Goal: Information Seeking & Learning: Find specific page/section

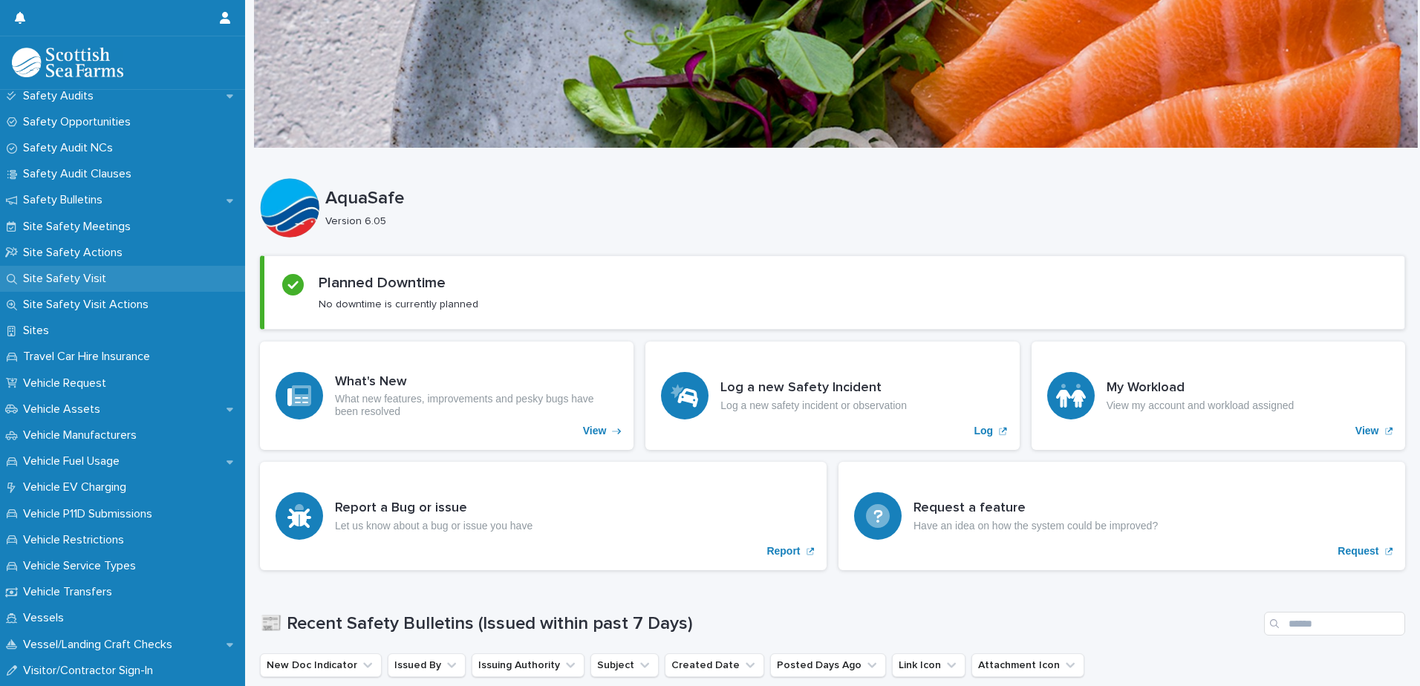
scroll to position [594, 0]
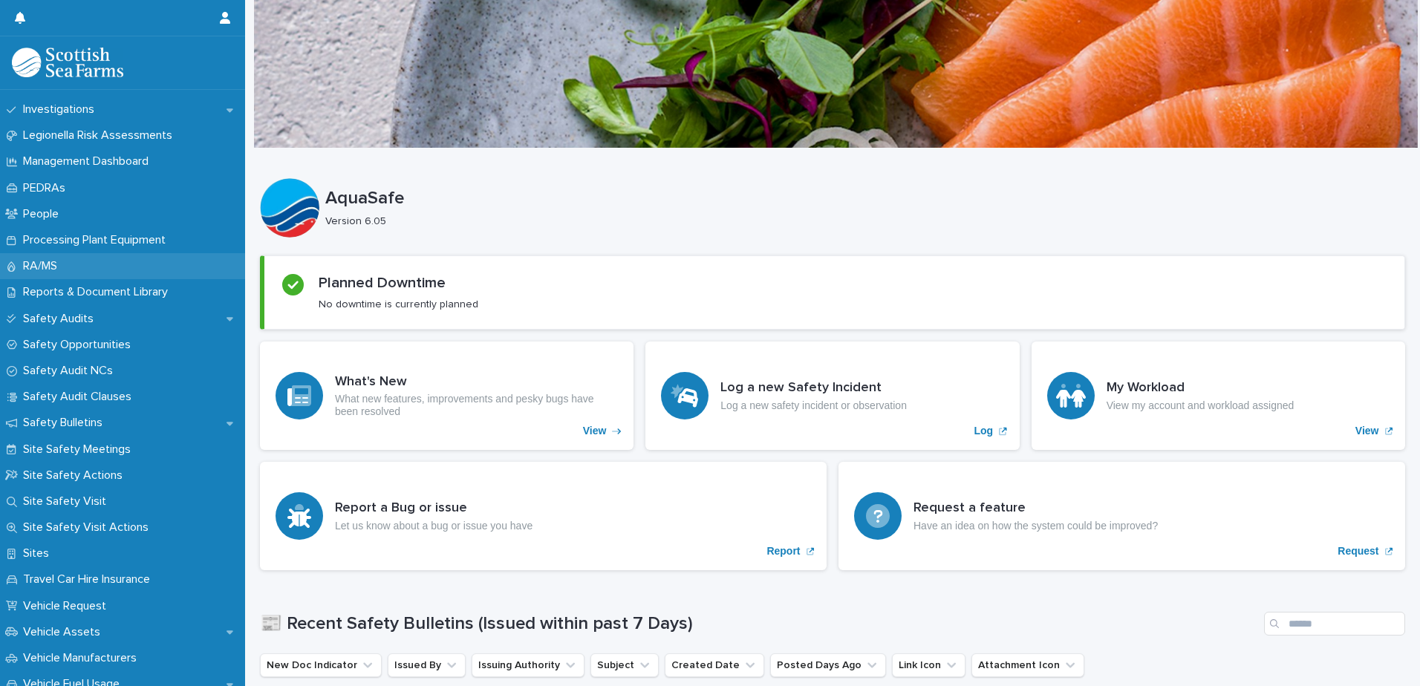
click at [85, 256] on div "RA/MS" at bounding box center [122, 266] width 245 height 26
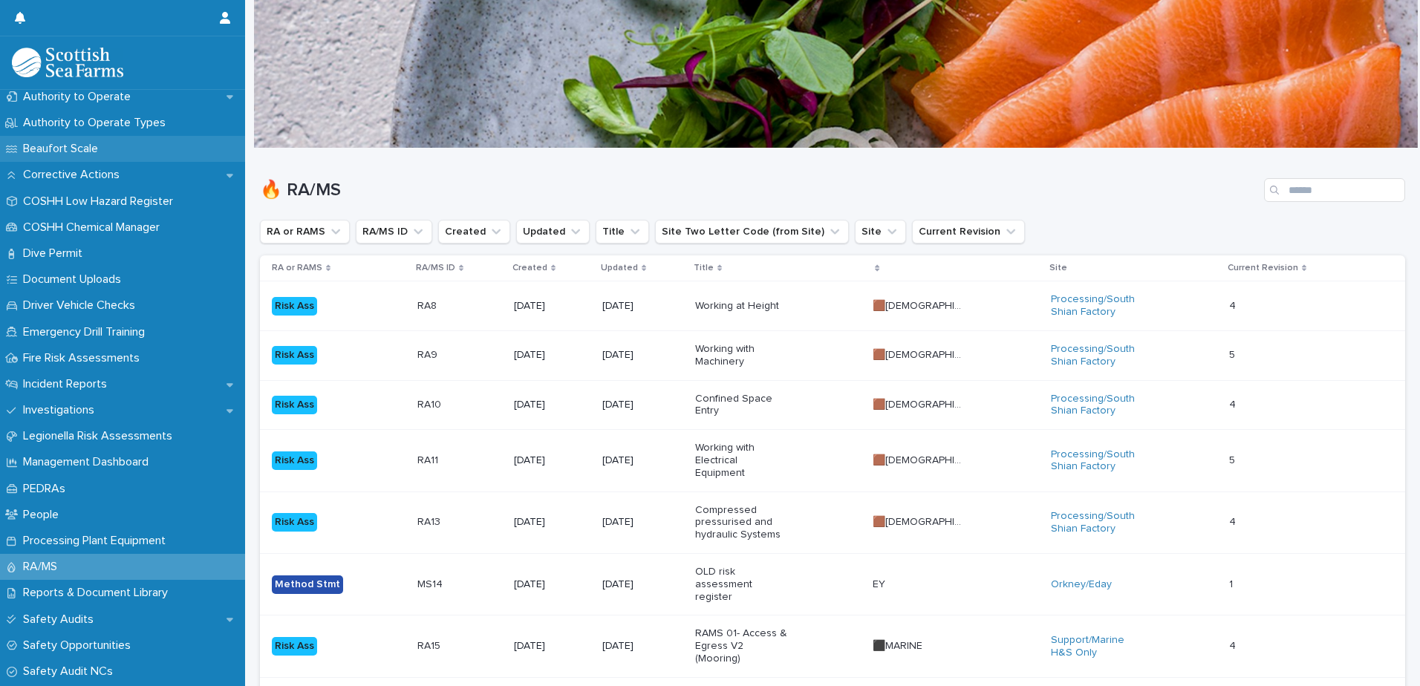
scroll to position [297, 0]
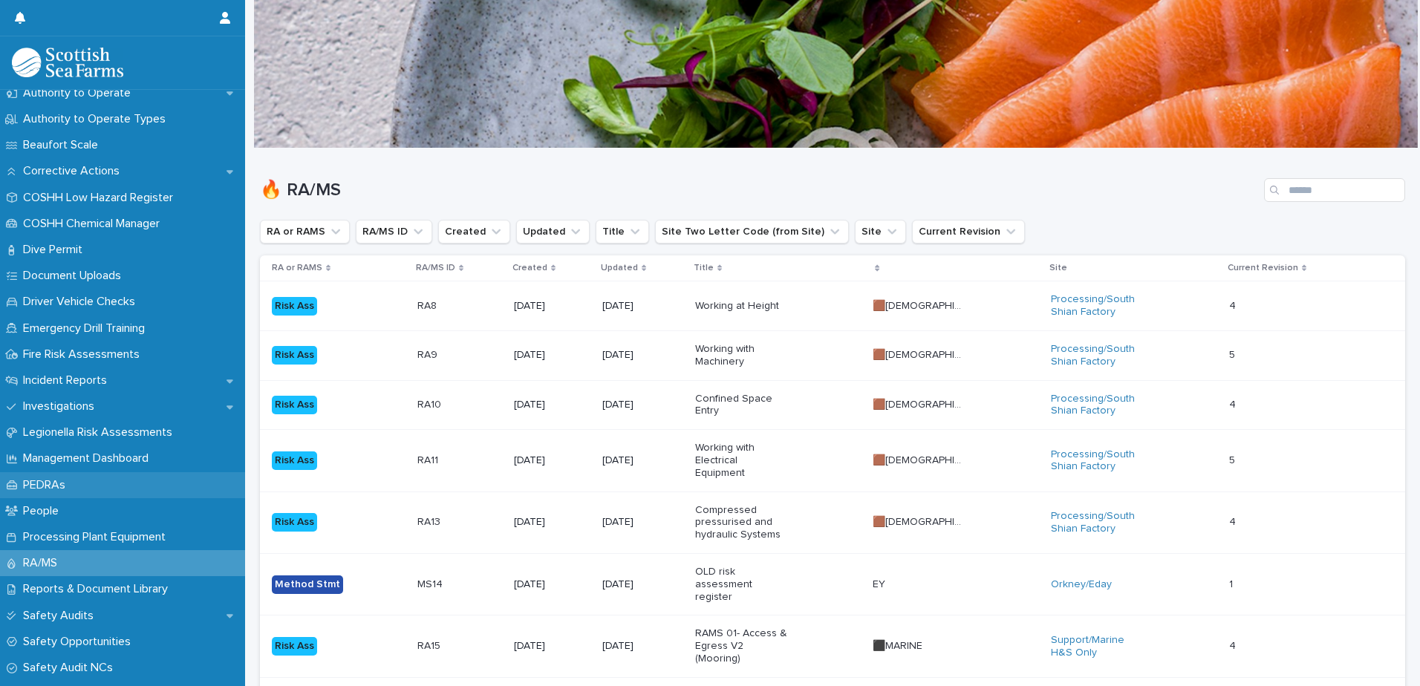
click at [100, 486] on div "PEDRAs" at bounding box center [122, 485] width 245 height 26
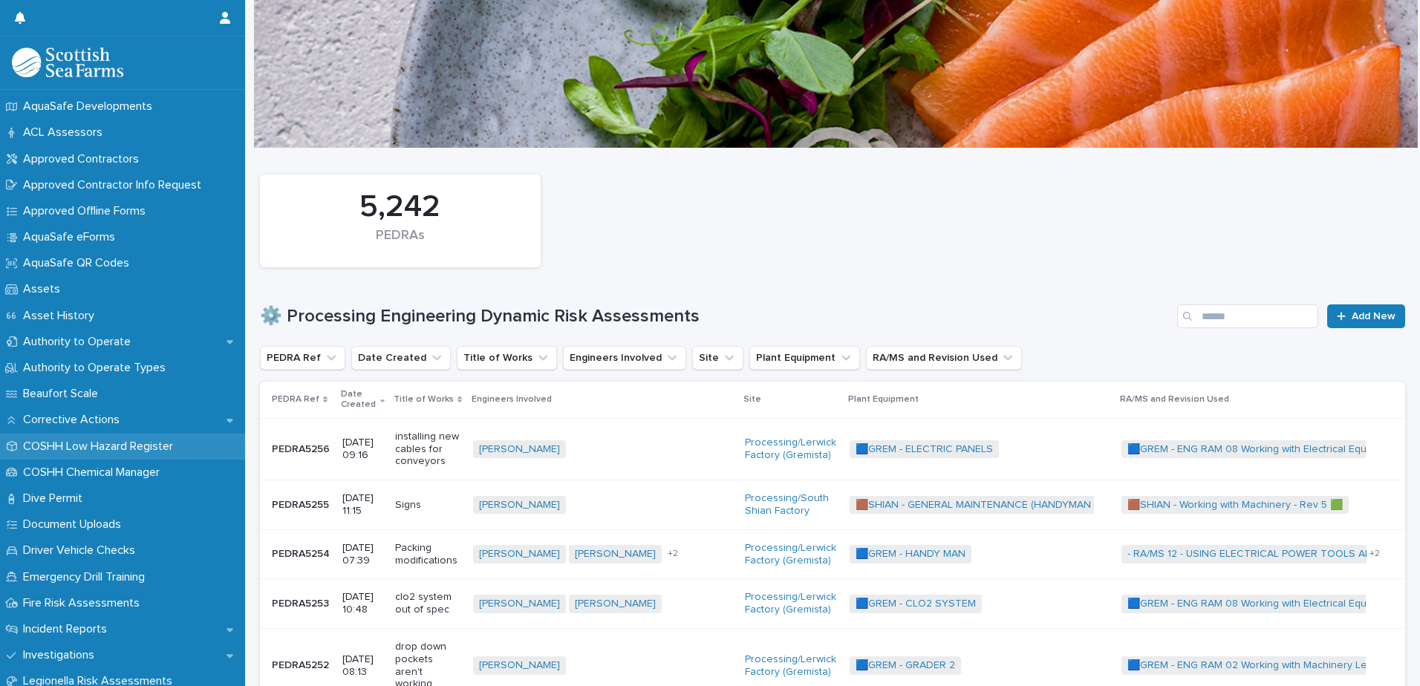
scroll to position [74, 0]
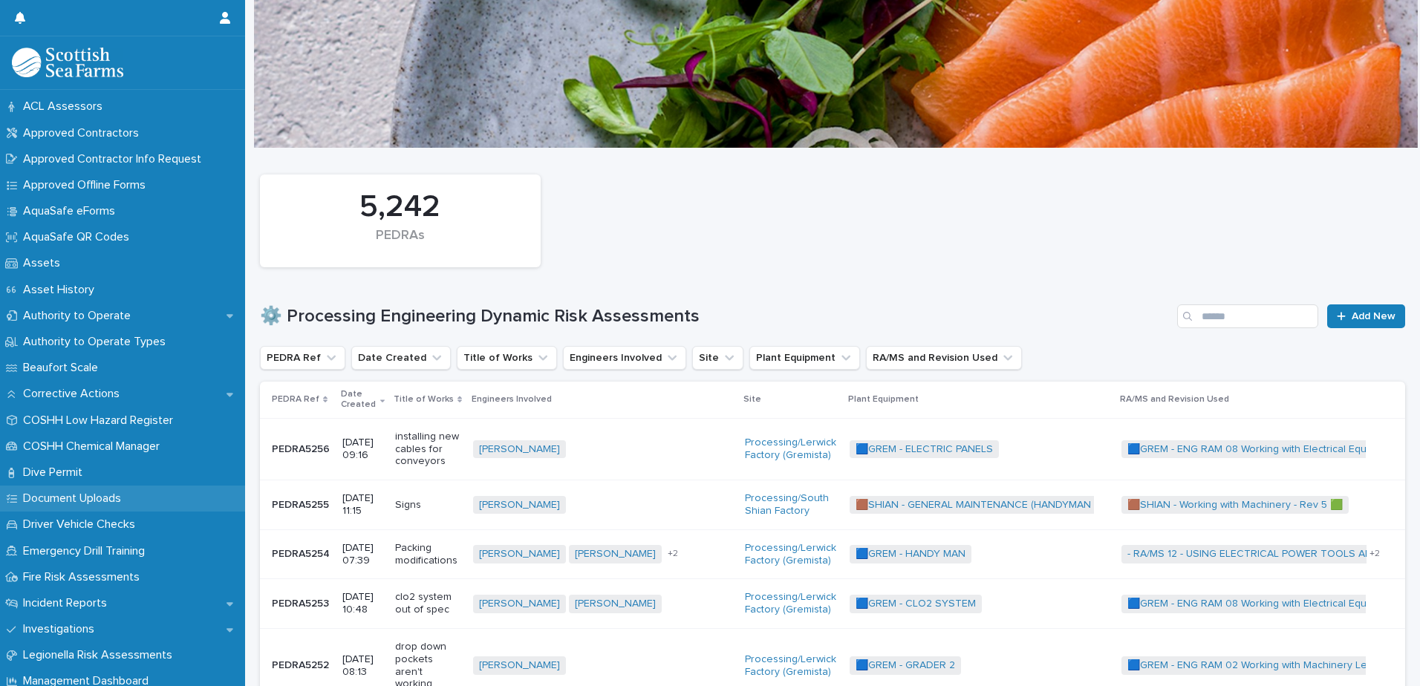
click at [111, 501] on p "Document Uploads" at bounding box center [75, 499] width 116 height 14
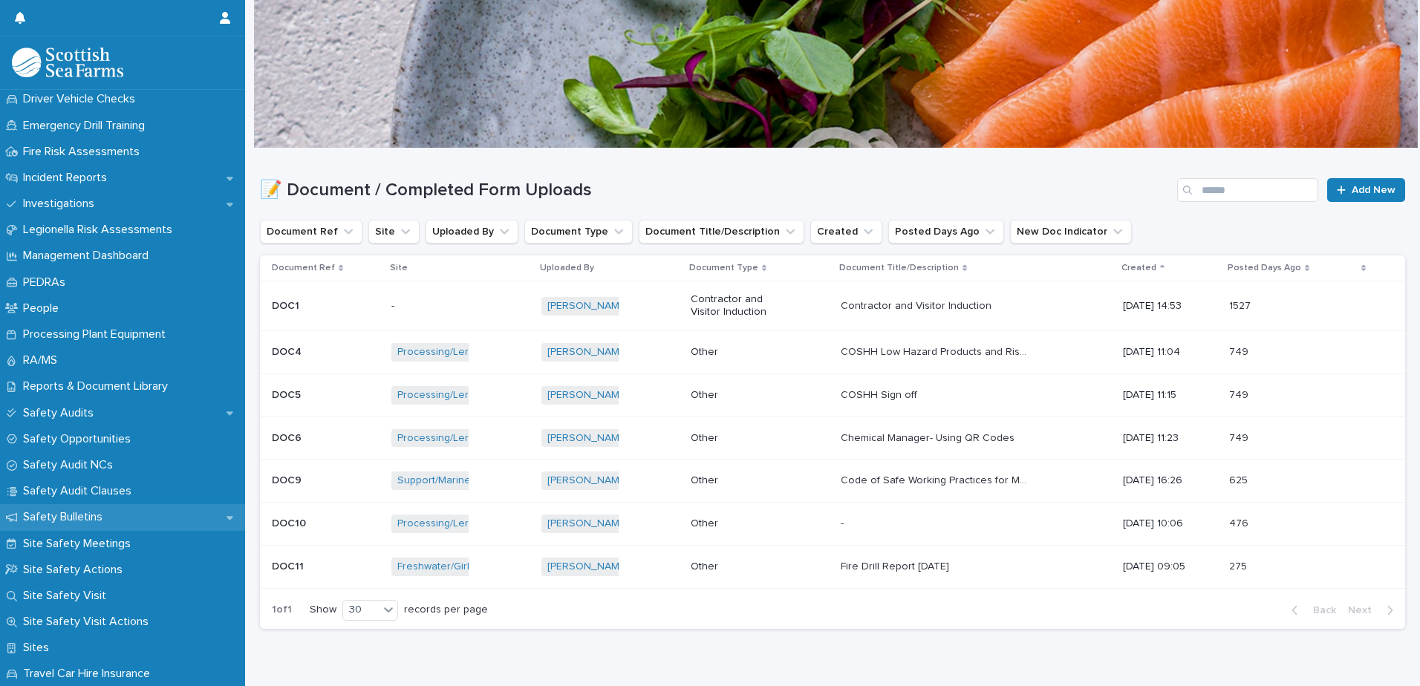
scroll to position [426, 0]
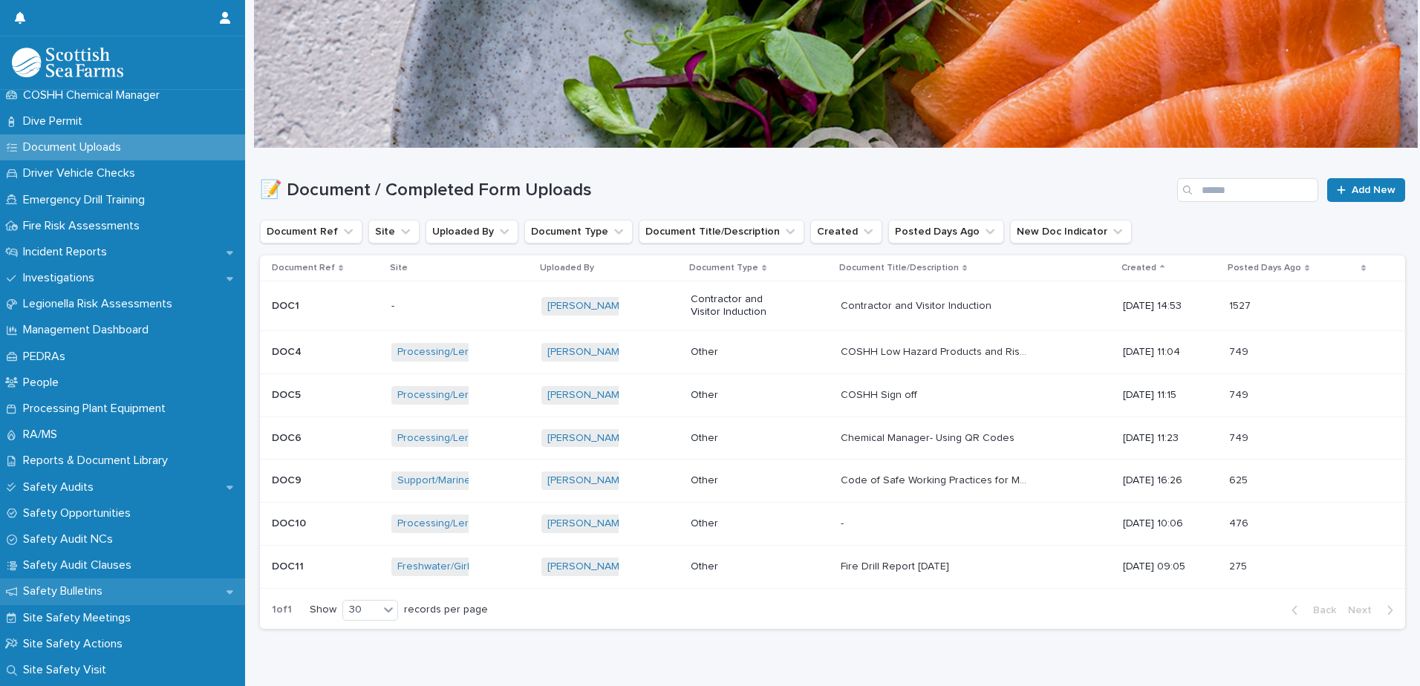
click at [108, 441] on div "RA/MS" at bounding box center [122, 435] width 245 height 26
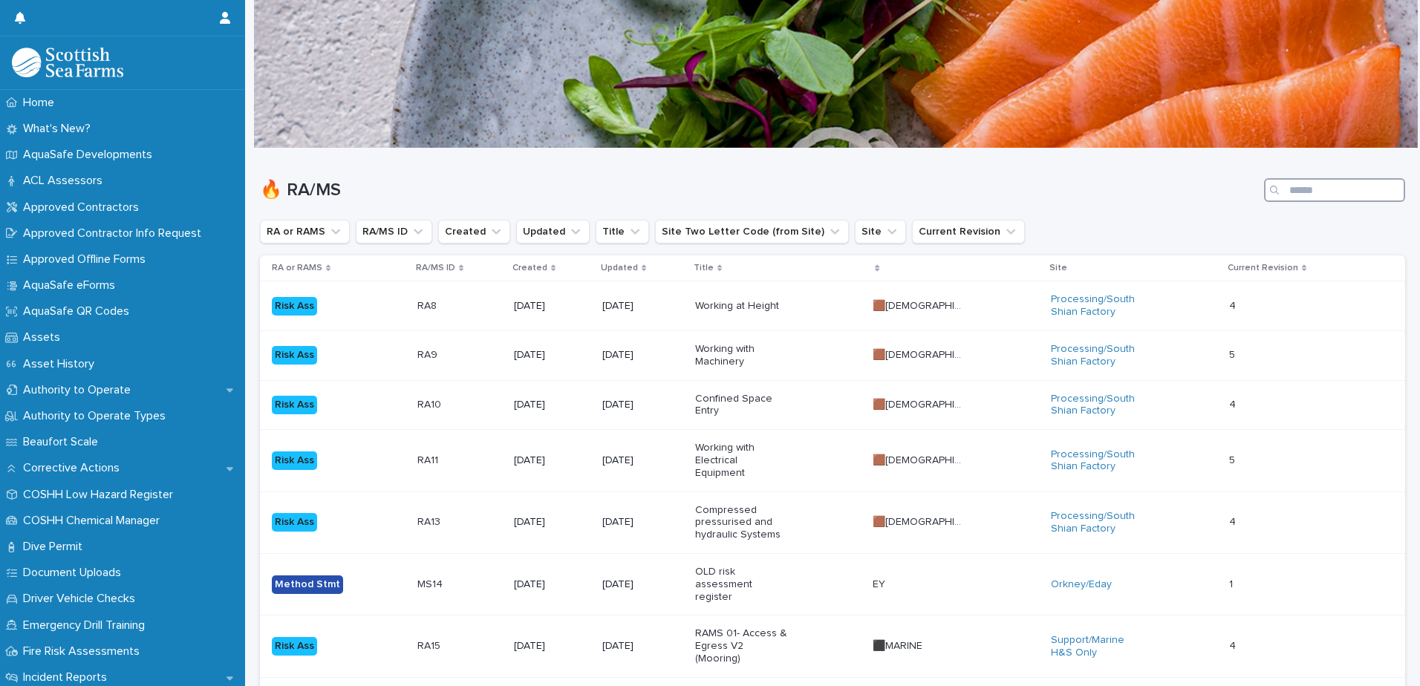
click at [1337, 196] on input "Search" at bounding box center [1334, 190] width 141 height 24
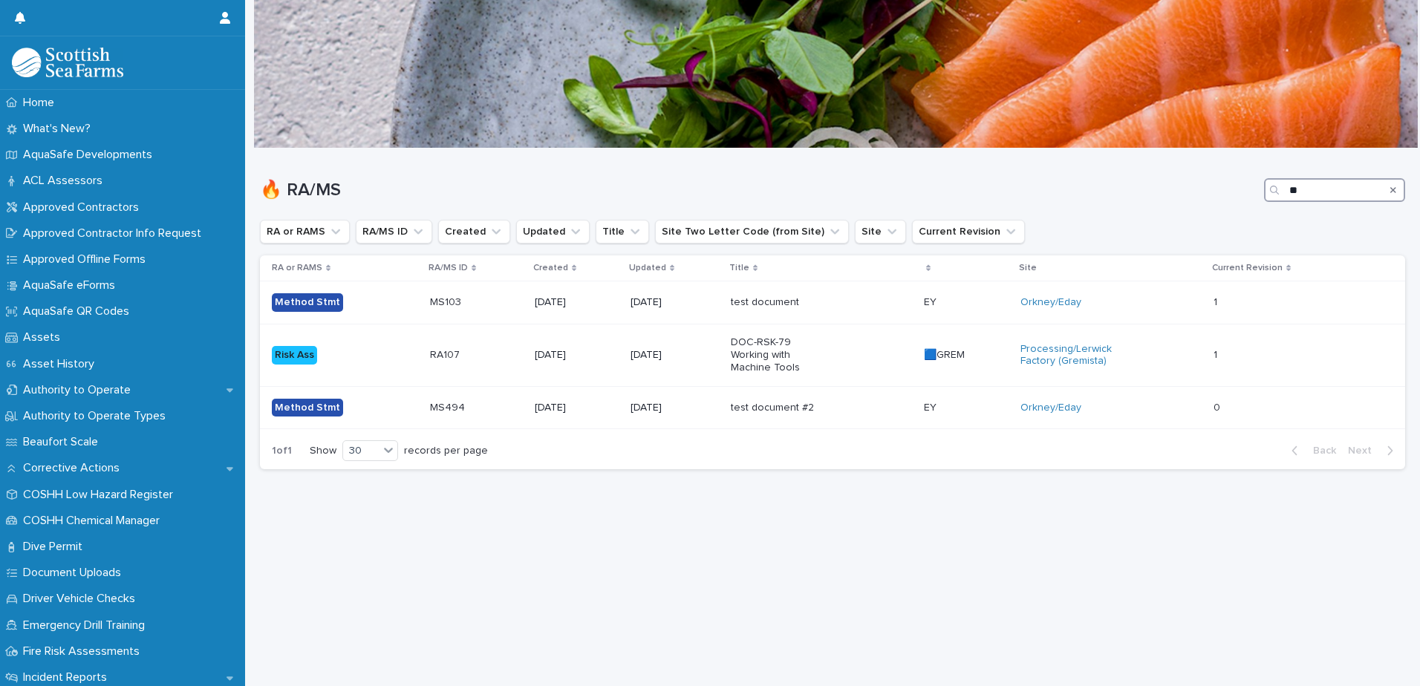
type input "*"
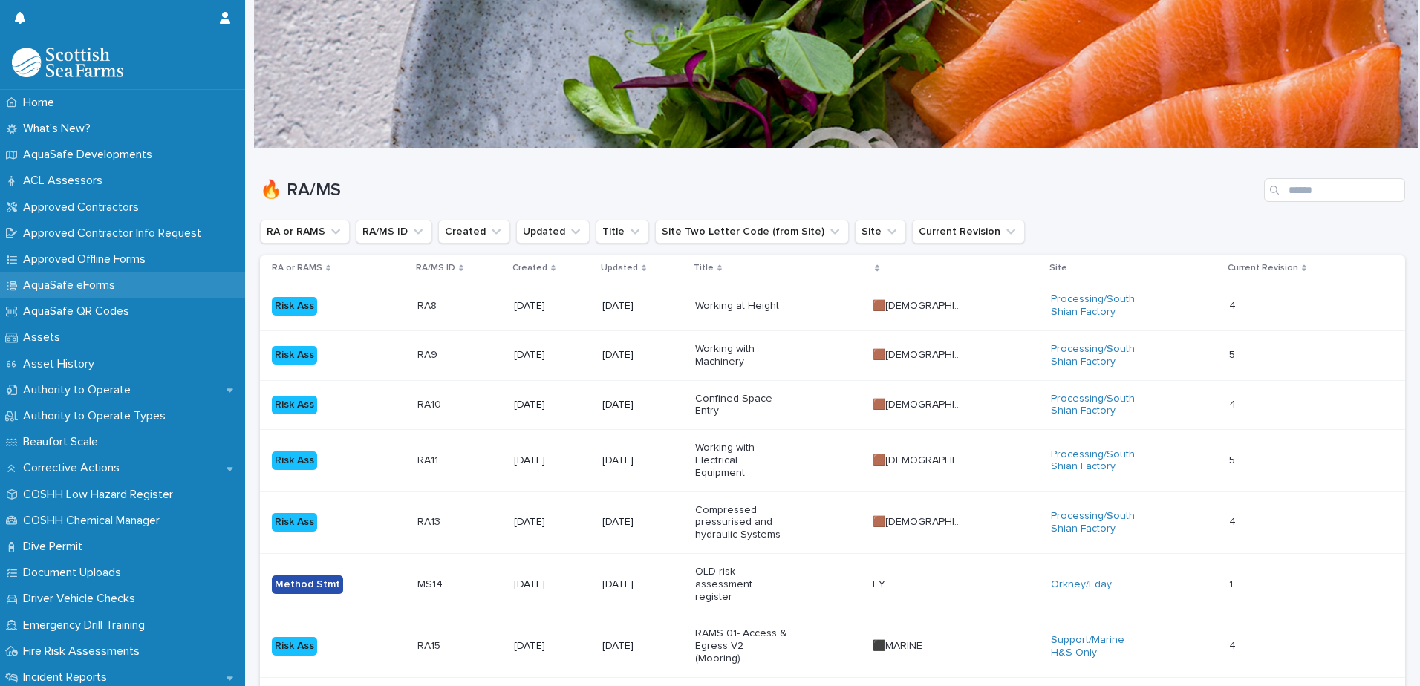
click at [92, 290] on p "AquaSafe eForms" at bounding box center [72, 286] width 110 height 14
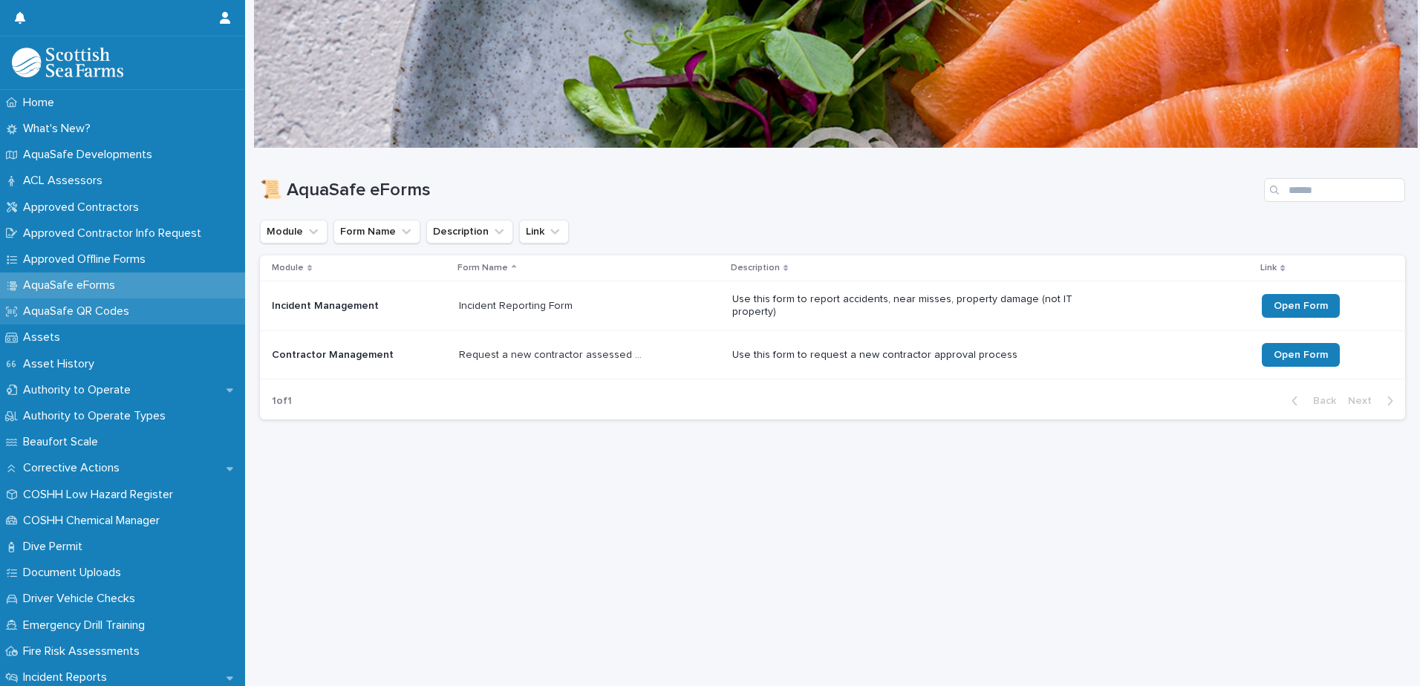
click at [91, 307] on p "AquaSafe QR Codes" at bounding box center [79, 312] width 124 height 14
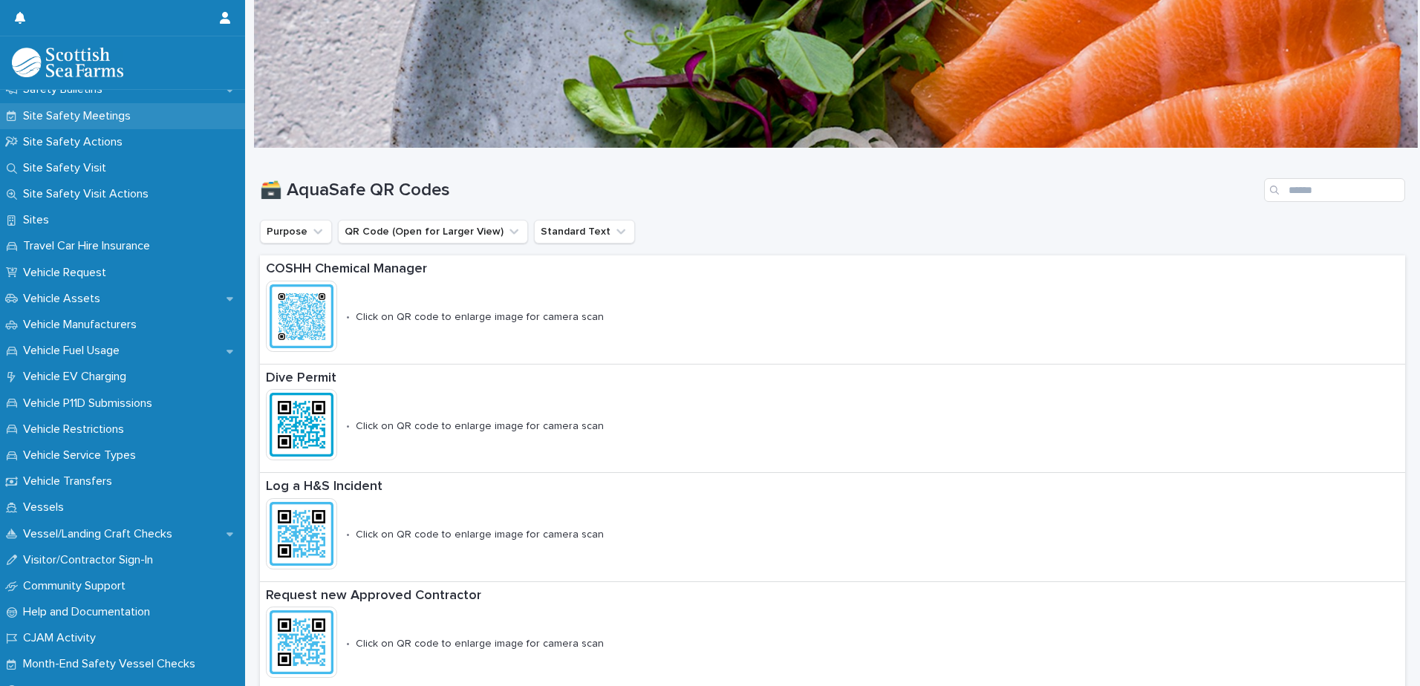
scroll to position [945, 0]
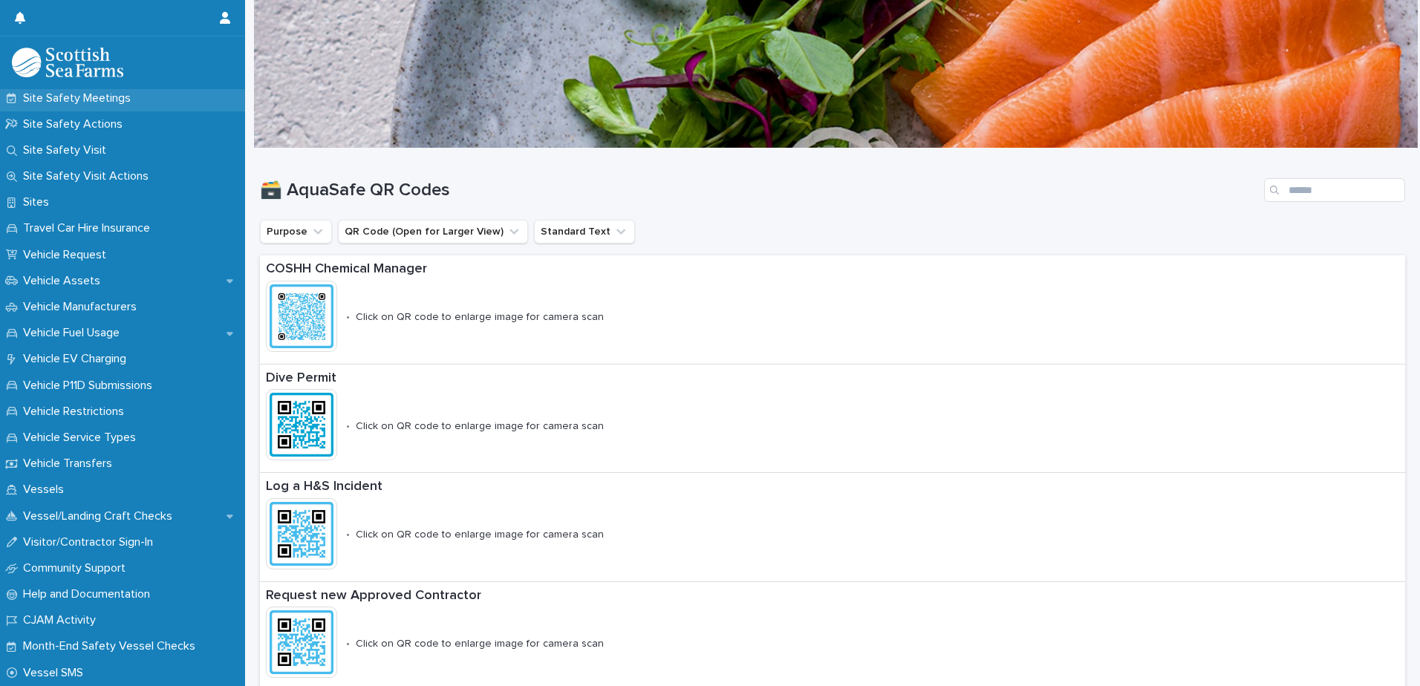
click at [148, 601] on p "Help and Documentation" at bounding box center [89, 594] width 145 height 14
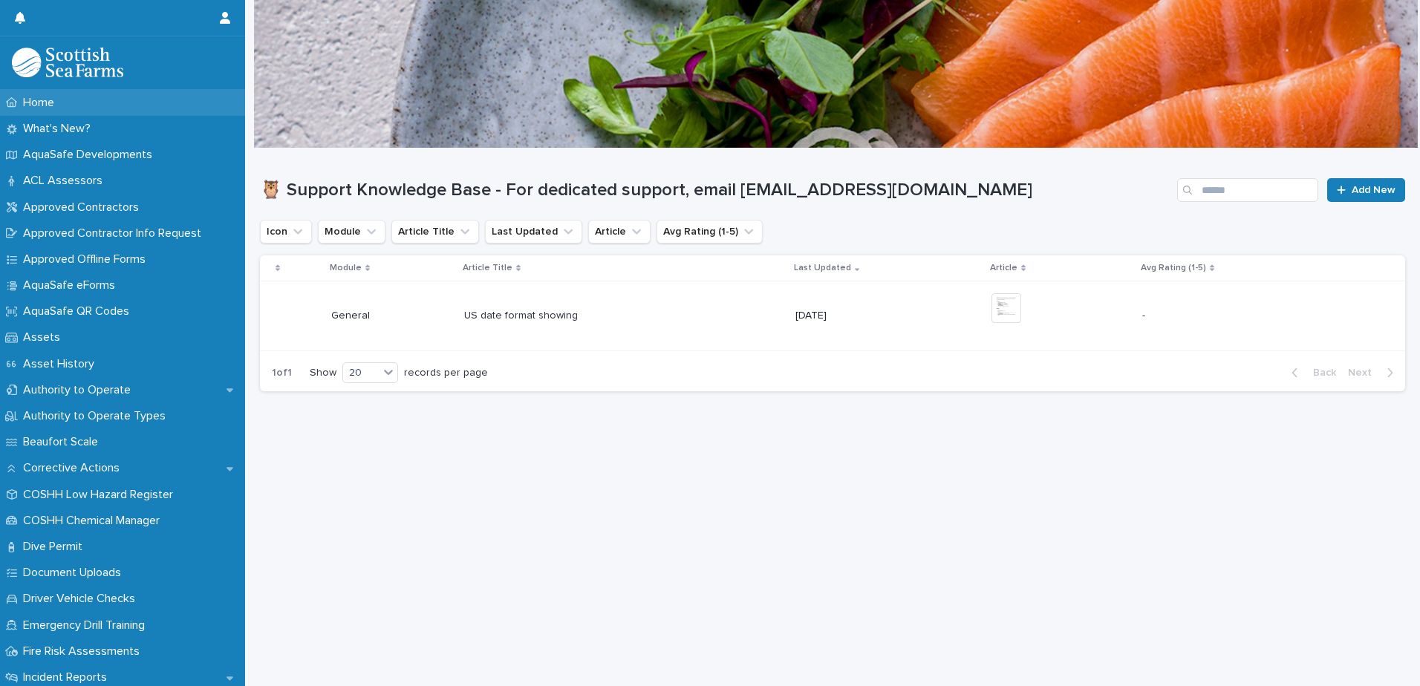
click at [91, 102] on div "Home" at bounding box center [122, 103] width 245 height 26
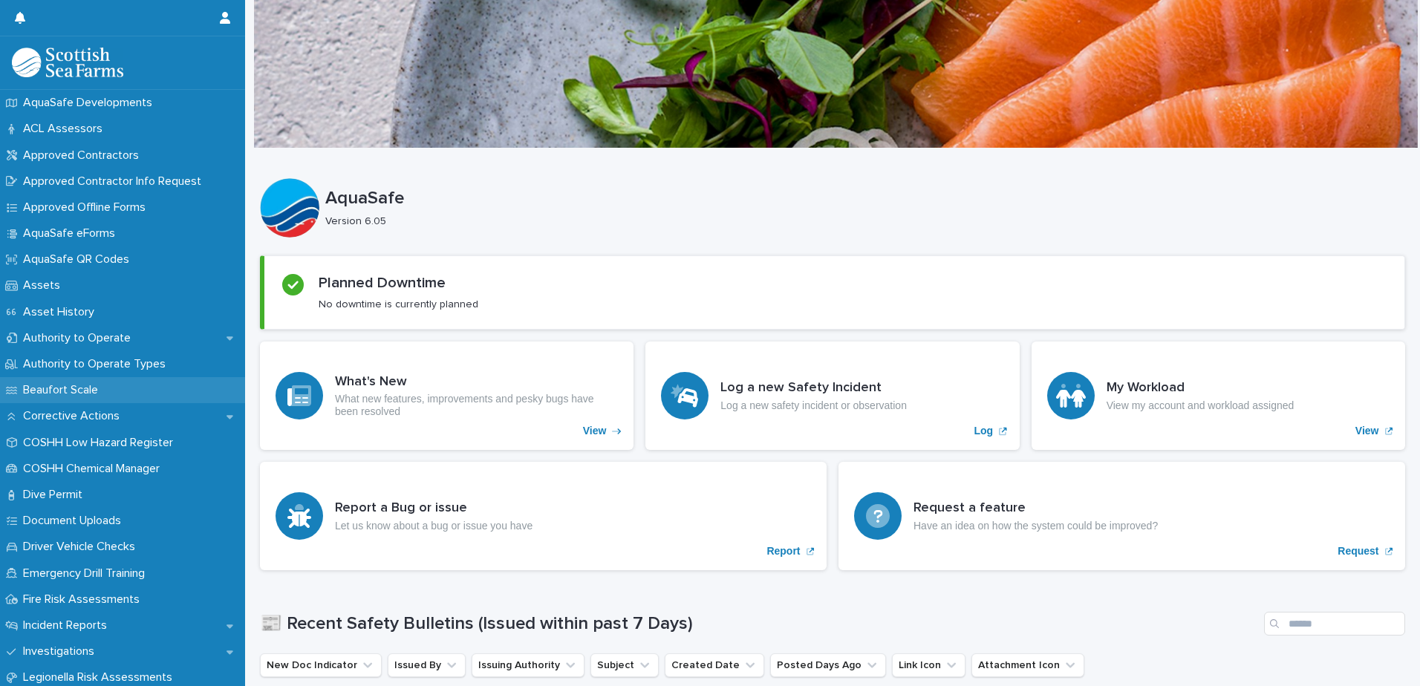
scroll to position [74, 0]
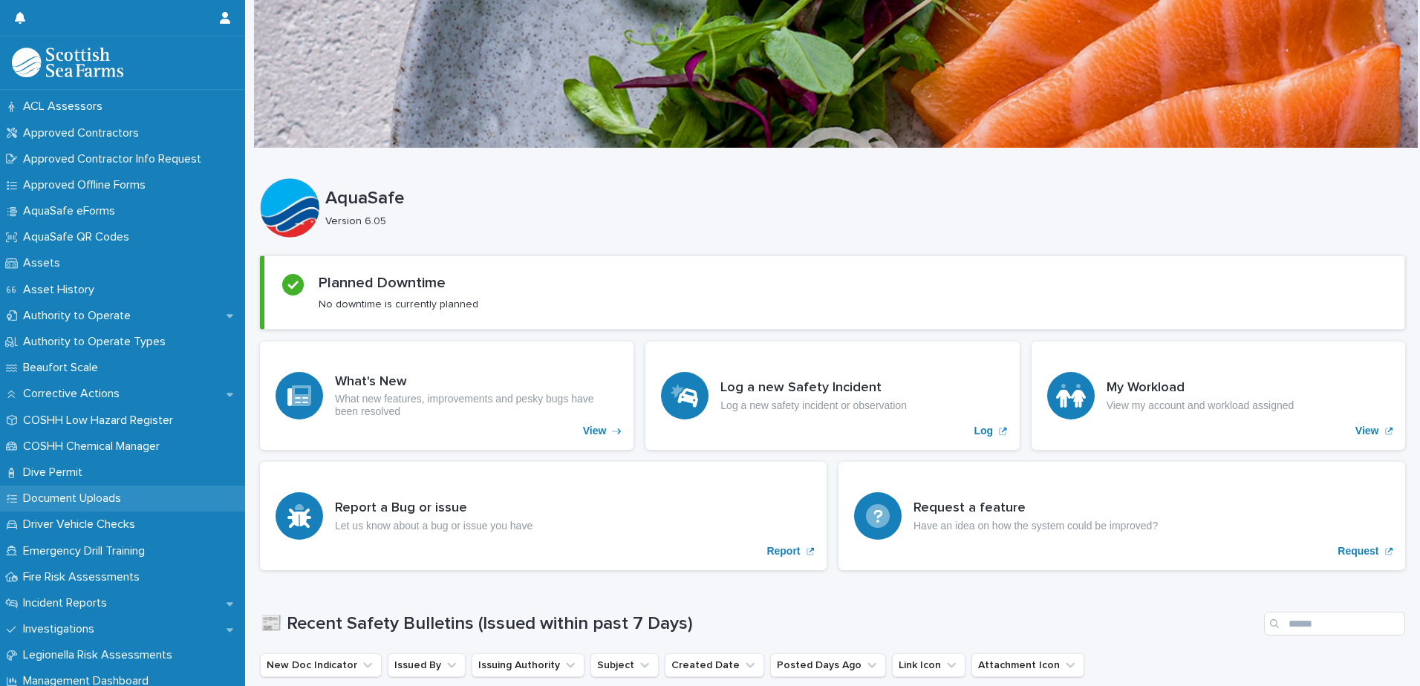
click at [63, 495] on p "Document Uploads" at bounding box center [75, 499] width 116 height 14
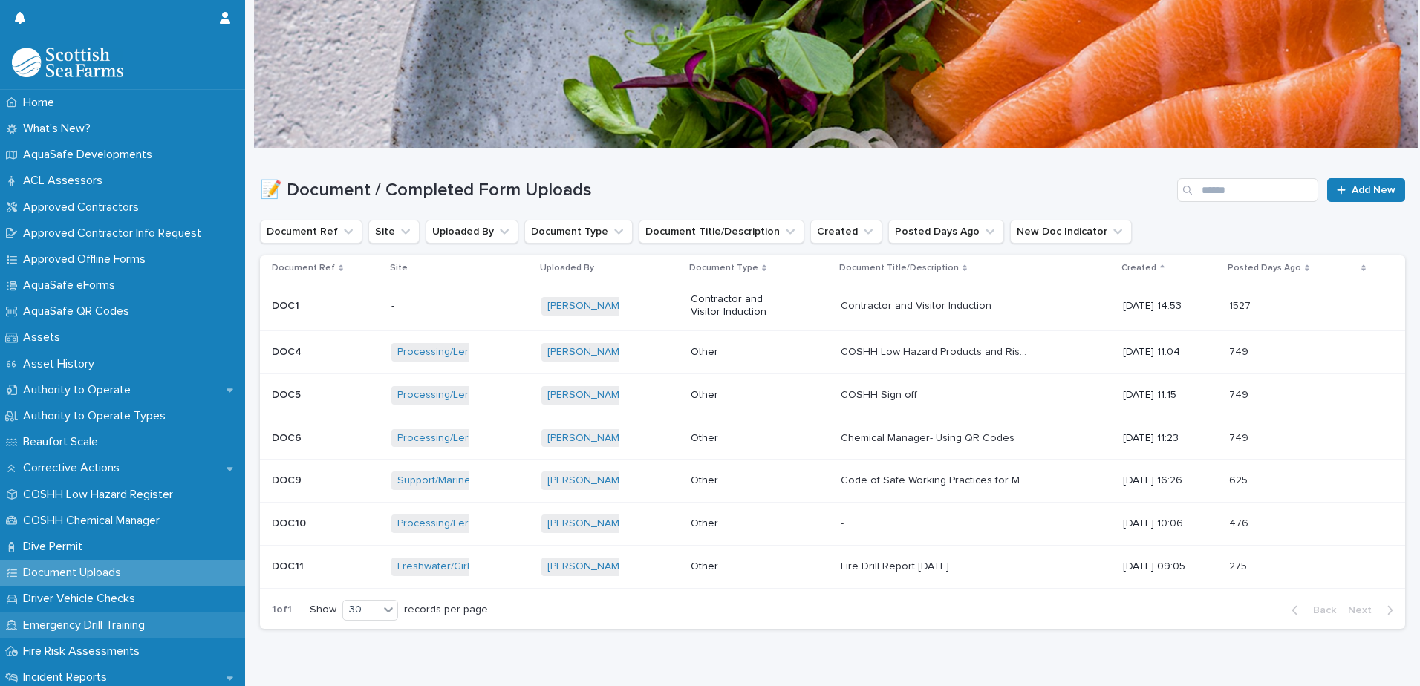
scroll to position [74, 0]
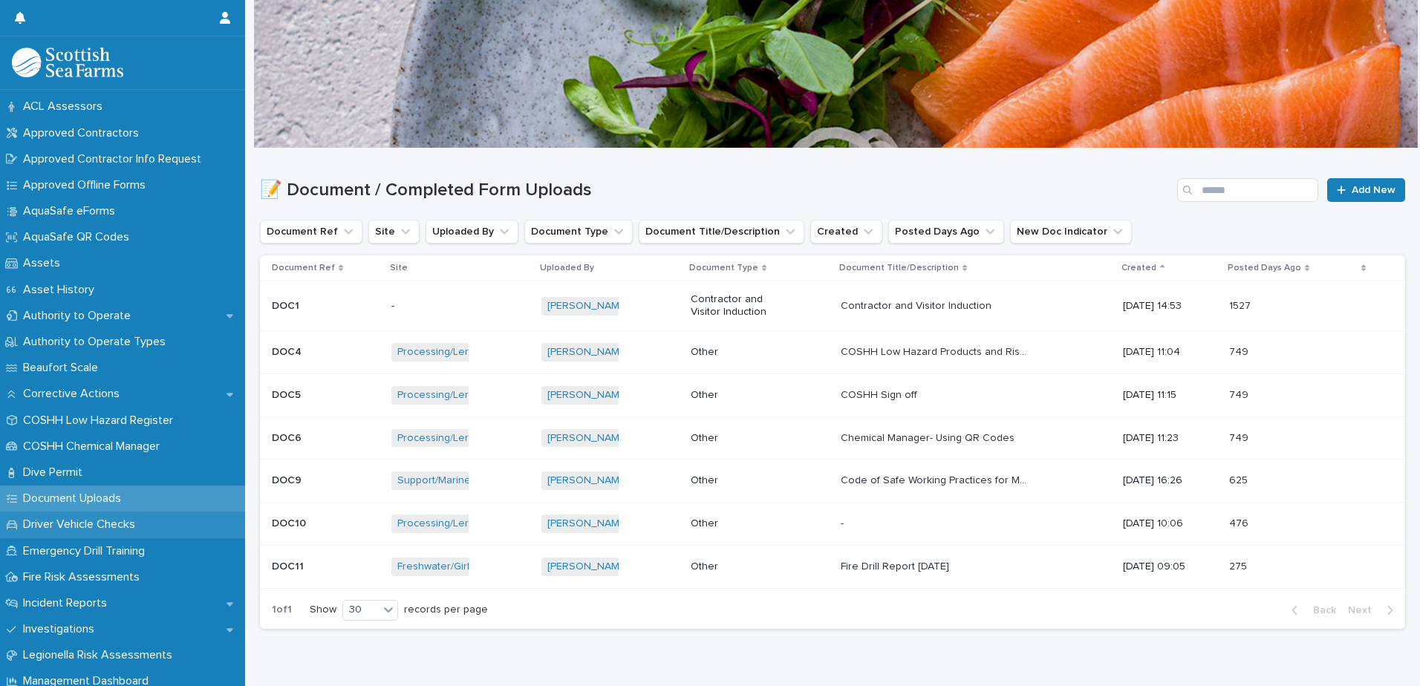
click at [133, 525] on p "Driver Vehicle Checks" at bounding box center [82, 525] width 130 height 14
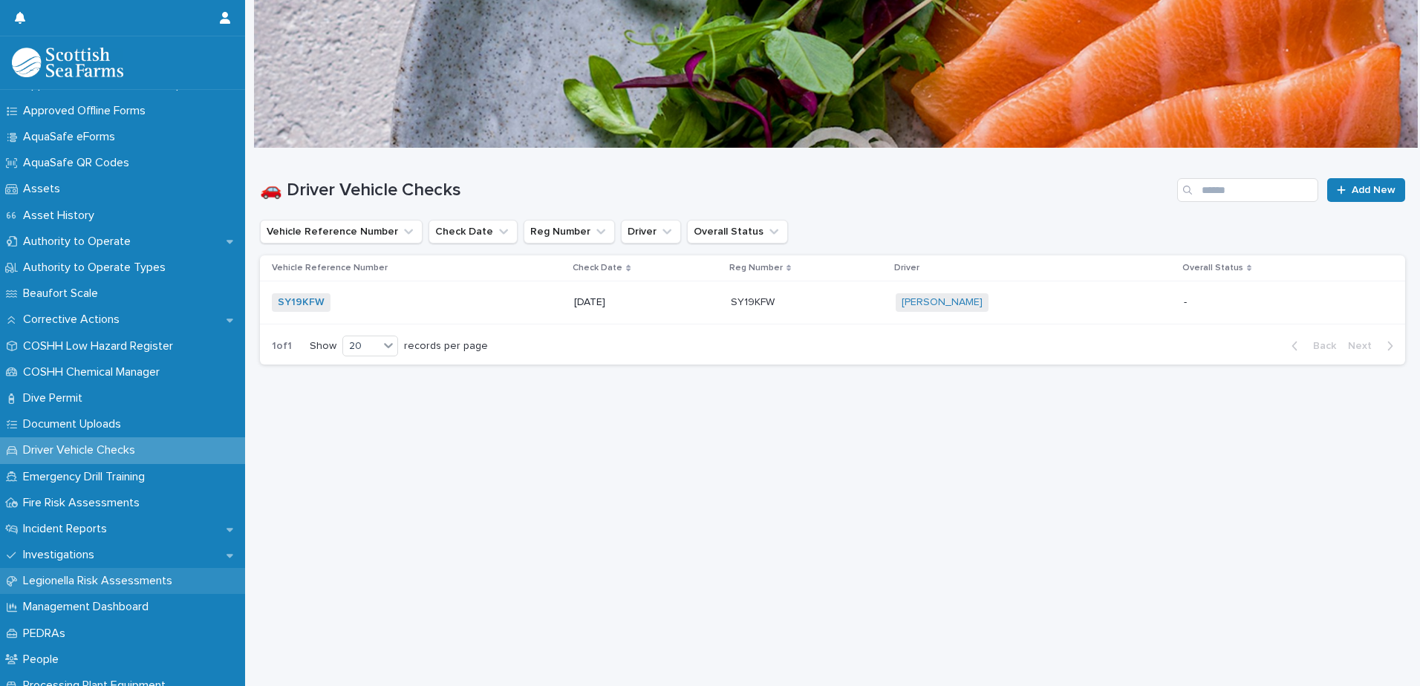
scroll to position [223, 0]
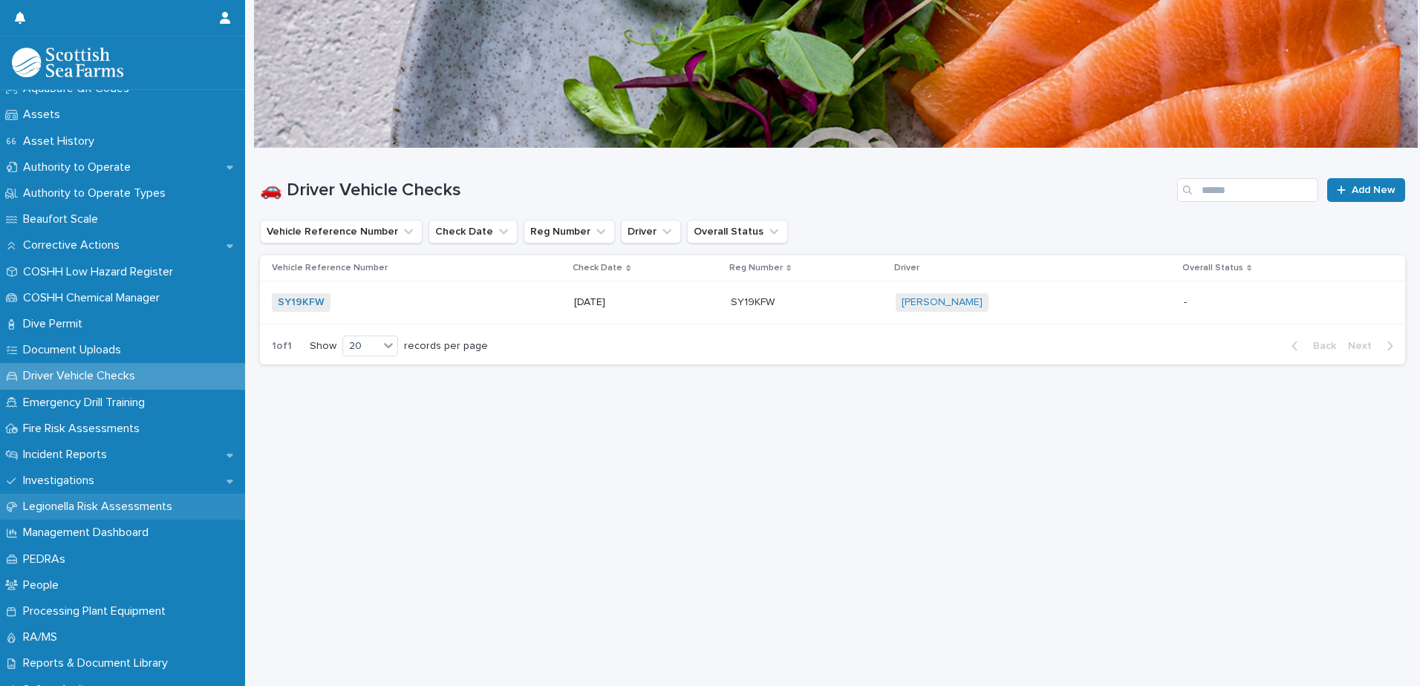
click at [115, 582] on div "People" at bounding box center [122, 586] width 245 height 26
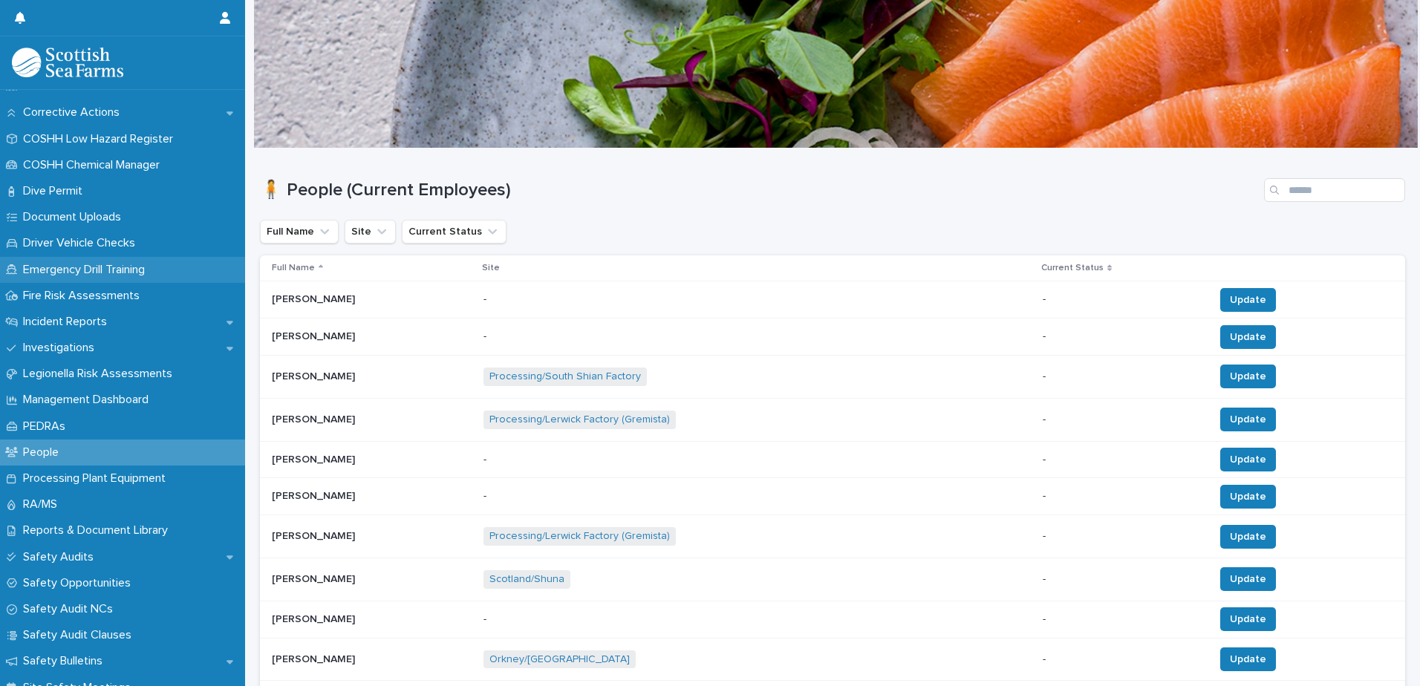
scroll to position [371, 0]
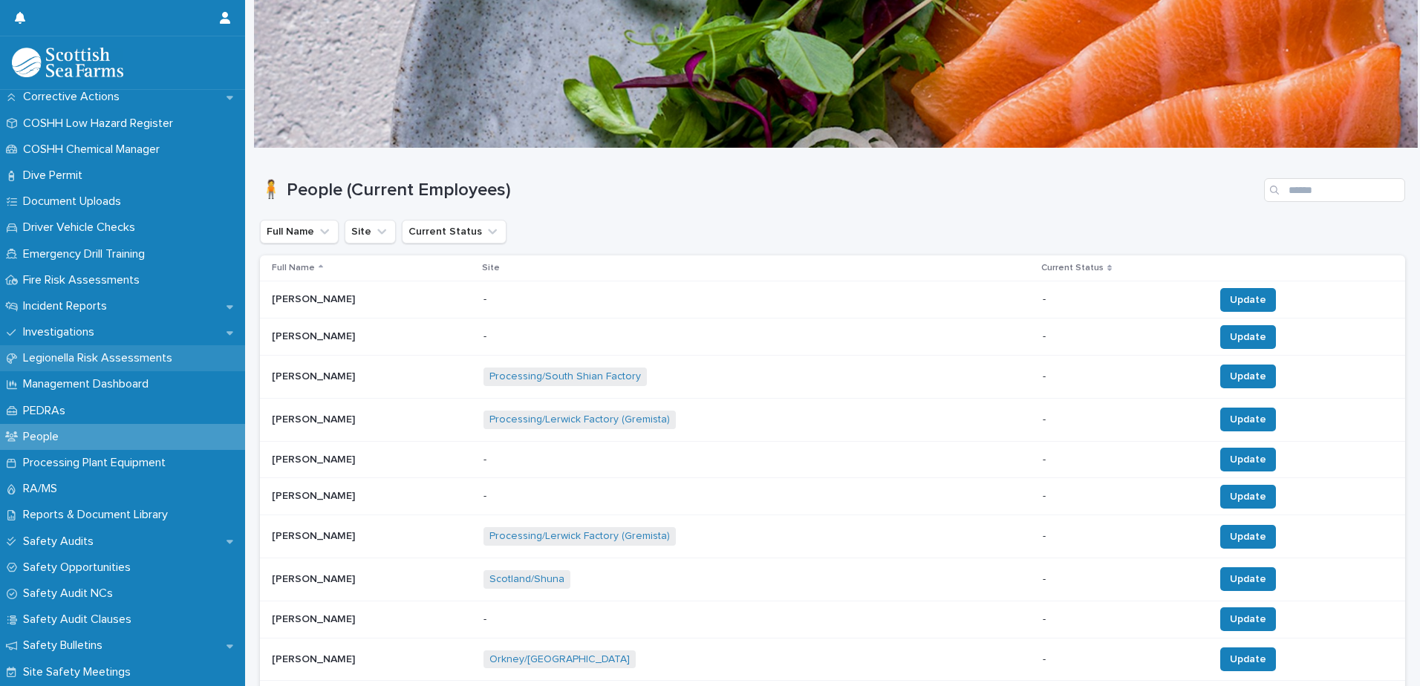
click at [111, 358] on p "Legionella Risk Assessments" at bounding box center [100, 358] width 167 height 14
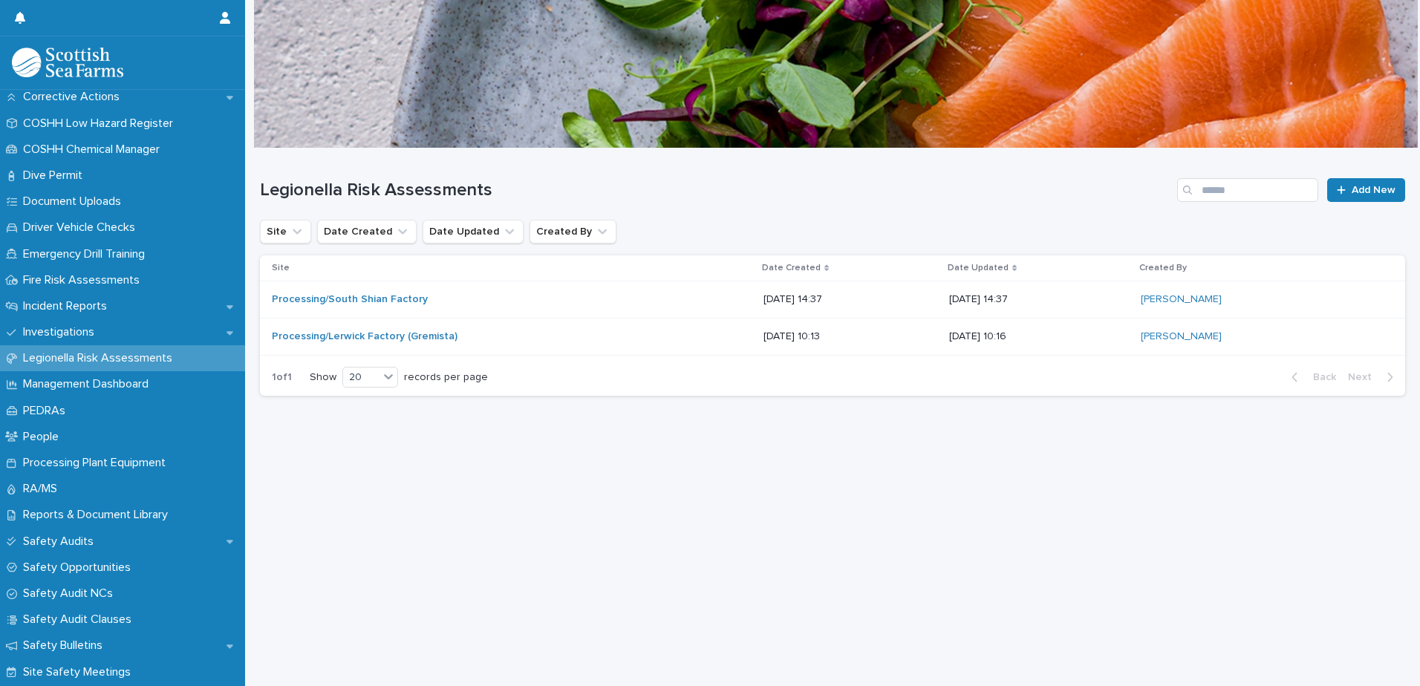
scroll to position [446, 0]
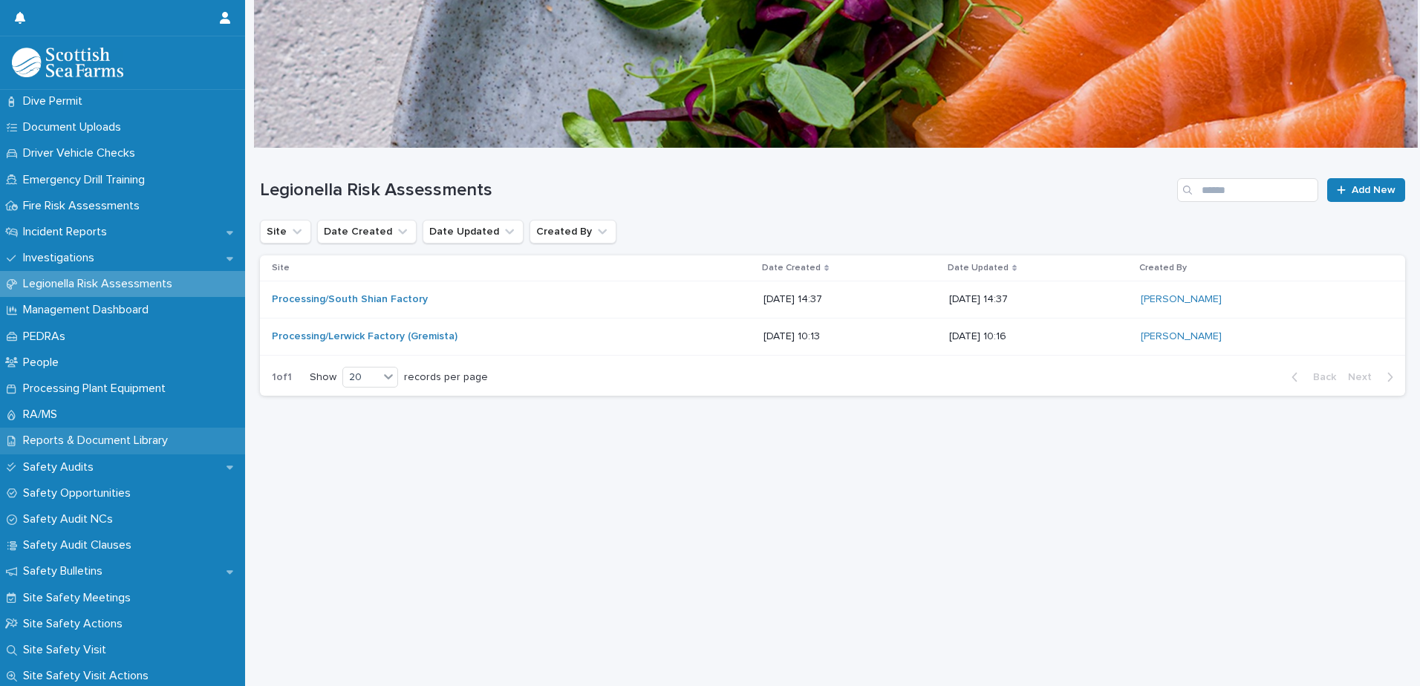
click at [80, 445] on p "Reports & Document Library" at bounding box center [98, 441] width 163 height 14
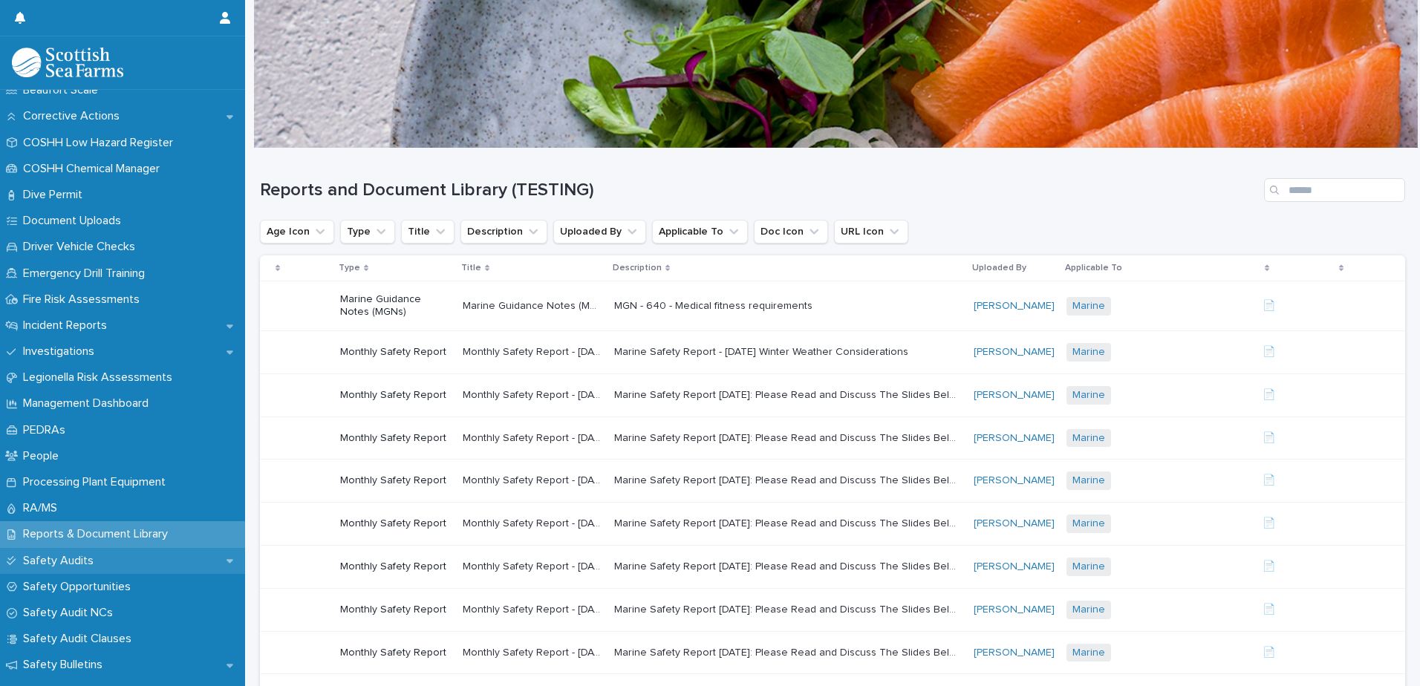
scroll to position [351, 0]
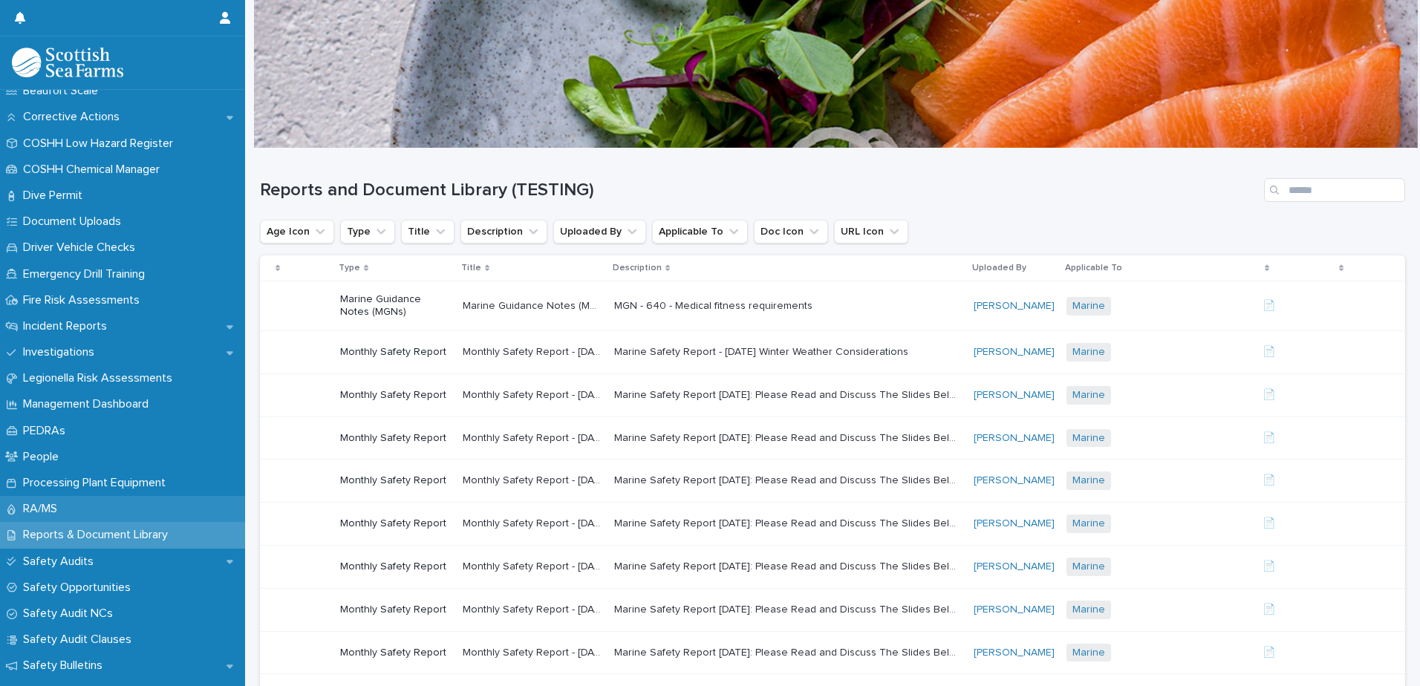
click at [56, 509] on p "RA/MS" at bounding box center [43, 509] width 52 height 14
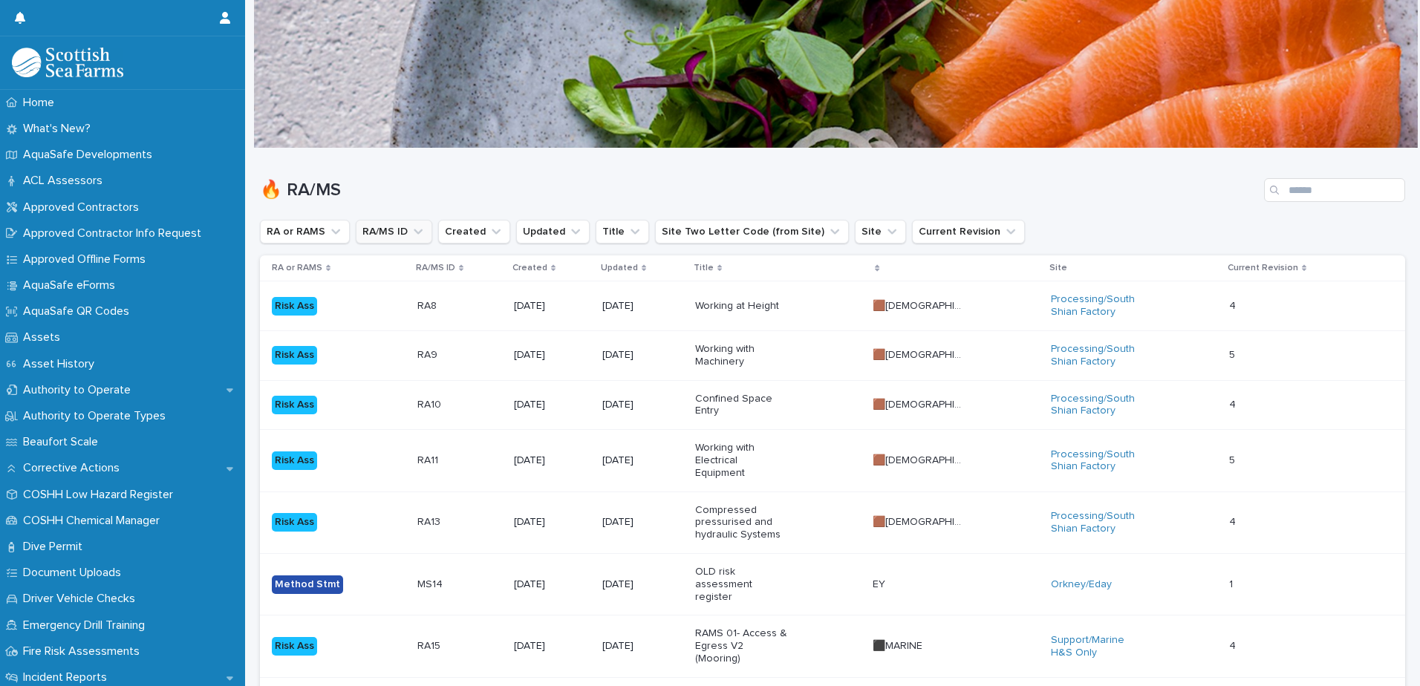
click at [389, 230] on button "RA/MS ID" at bounding box center [394, 232] width 77 height 24
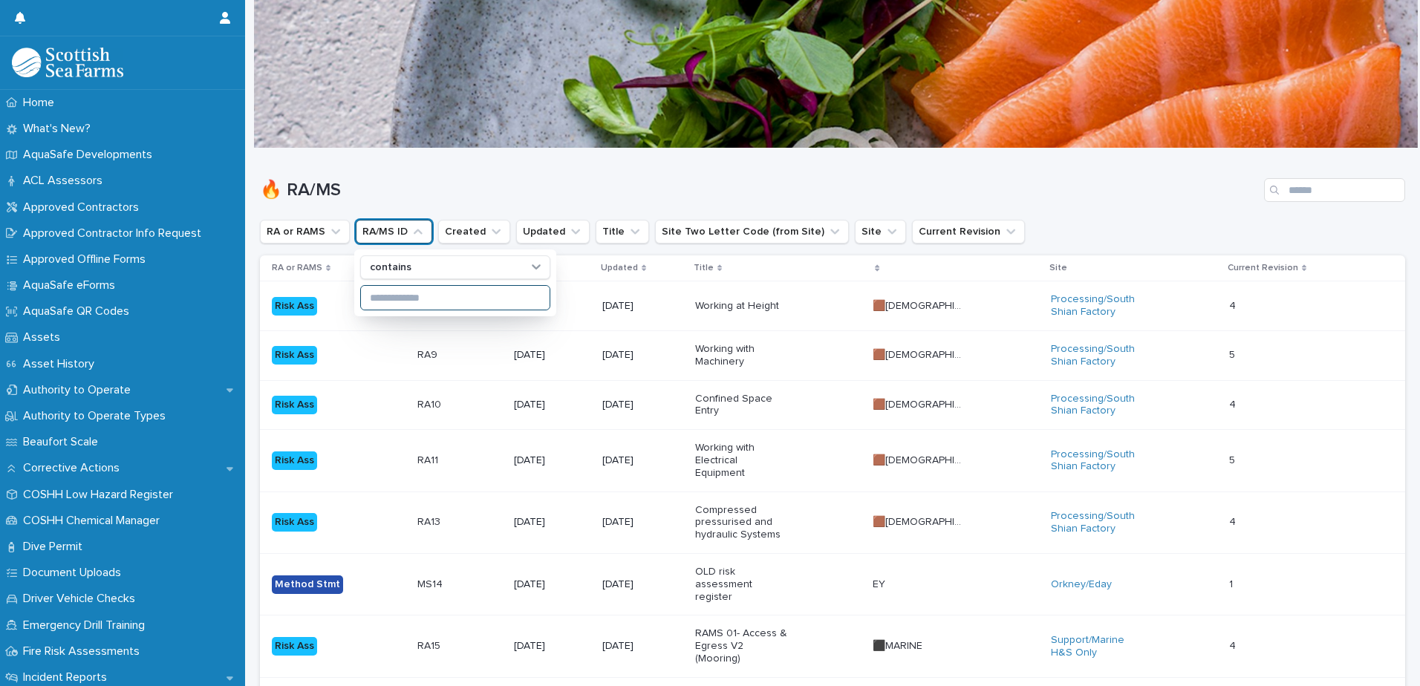
click at [413, 291] on input at bounding box center [455, 298] width 189 height 24
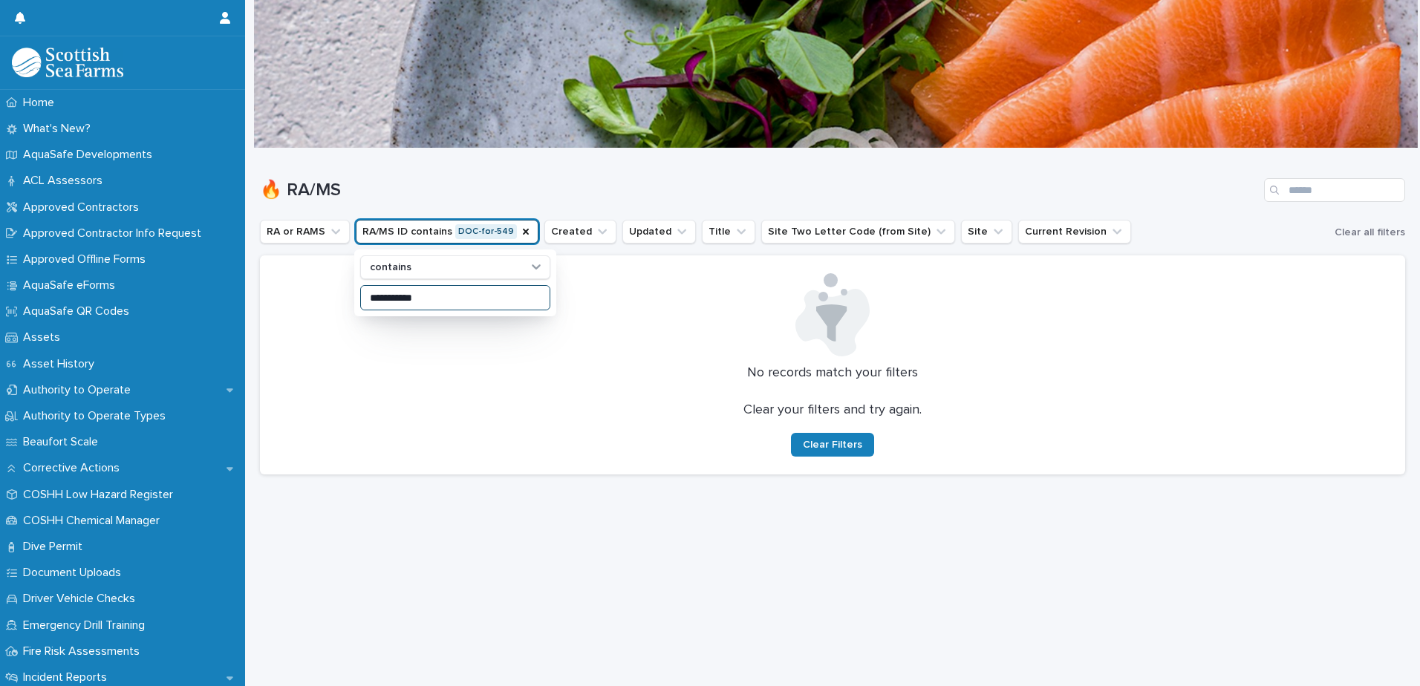
type input "**********"
click at [520, 230] on icon "RA/MS ID" at bounding box center [526, 232] width 12 height 12
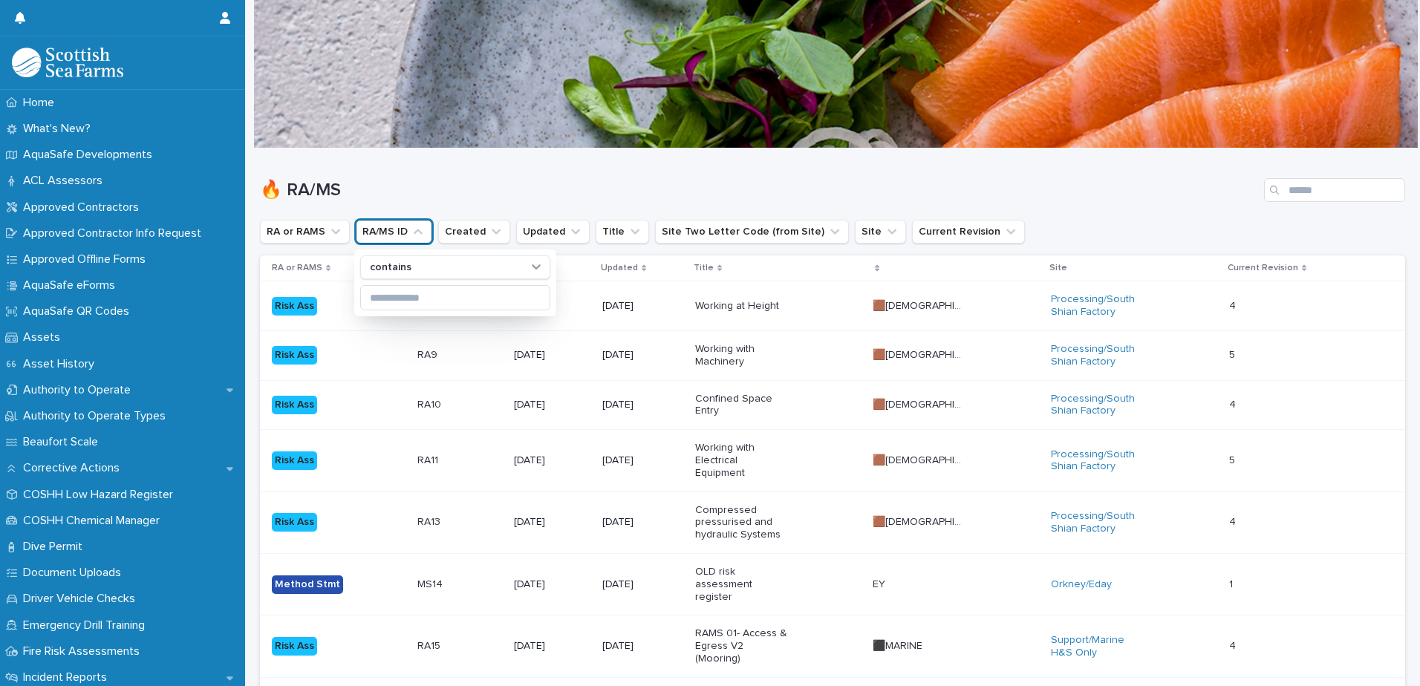
click at [421, 165] on div "🔥 RA/MS" at bounding box center [832, 184] width 1145 height 71
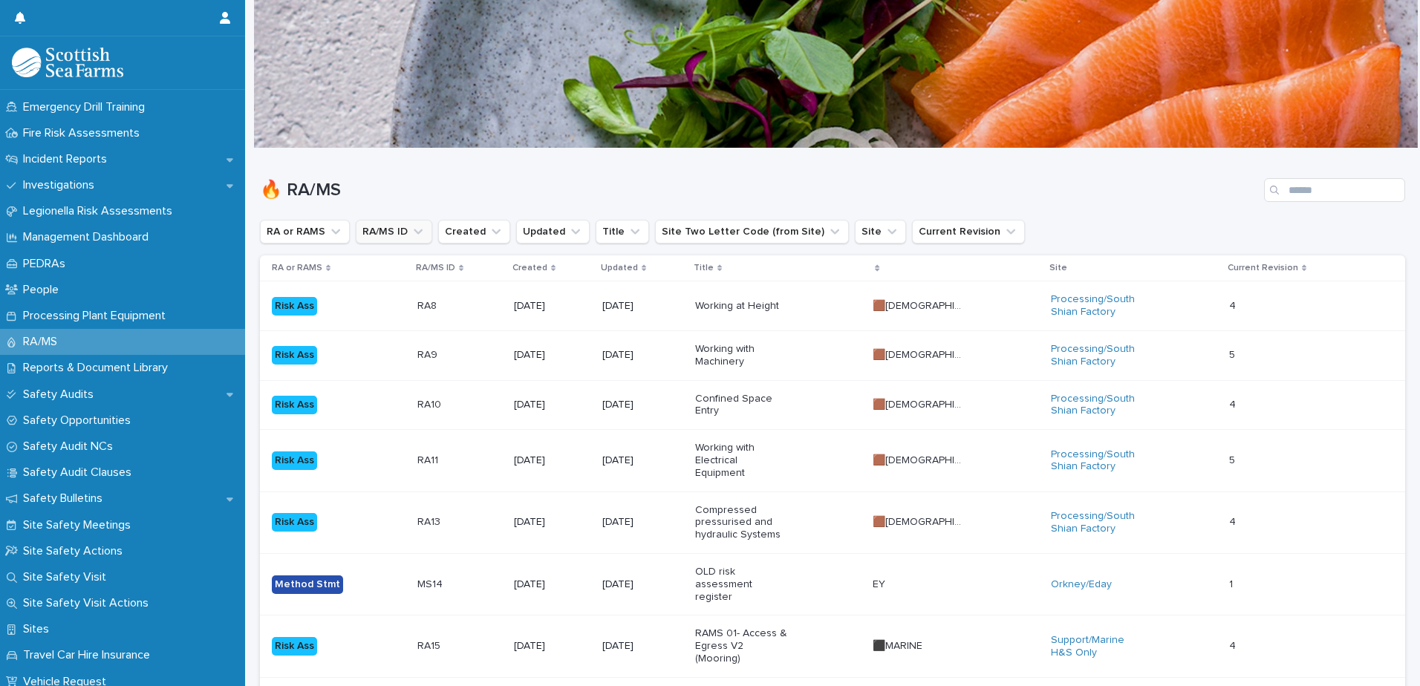
scroll to position [520, 0]
click at [68, 287] on p "People" at bounding box center [43, 288] width 53 height 14
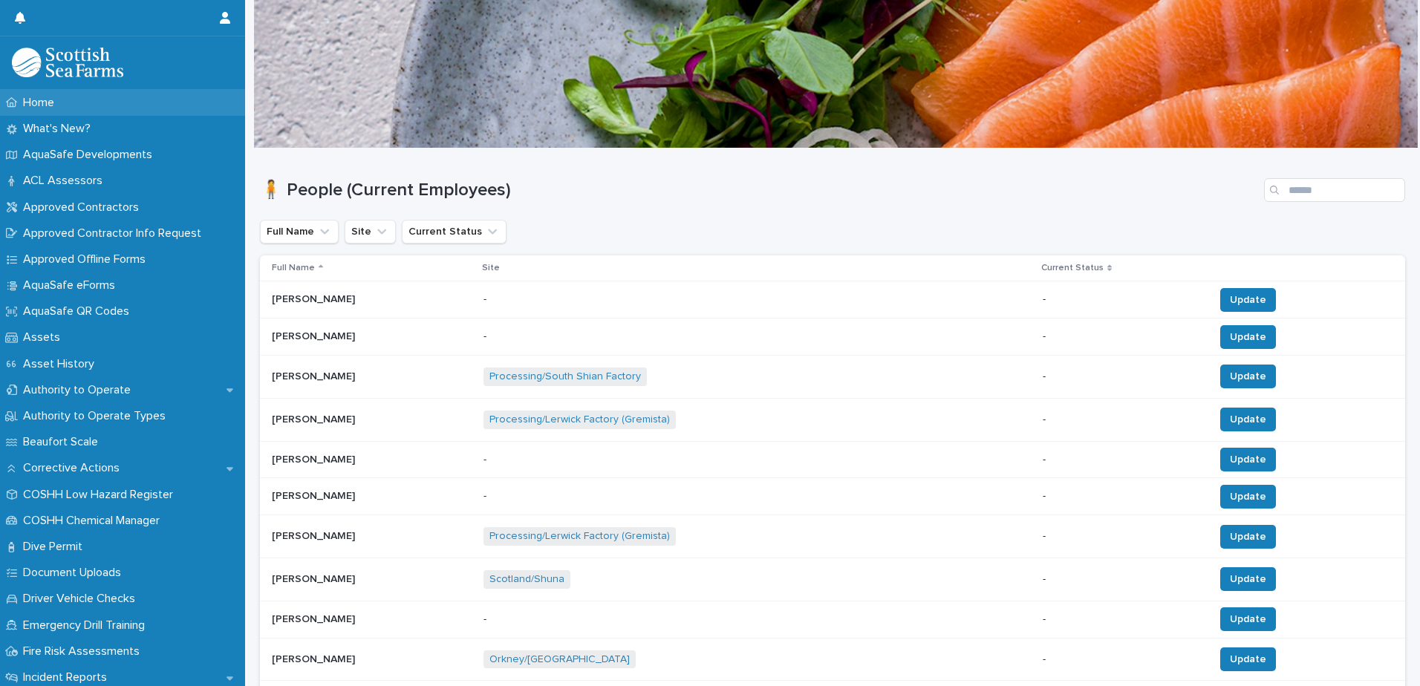
click at [85, 97] on div "Home" at bounding box center [122, 103] width 245 height 26
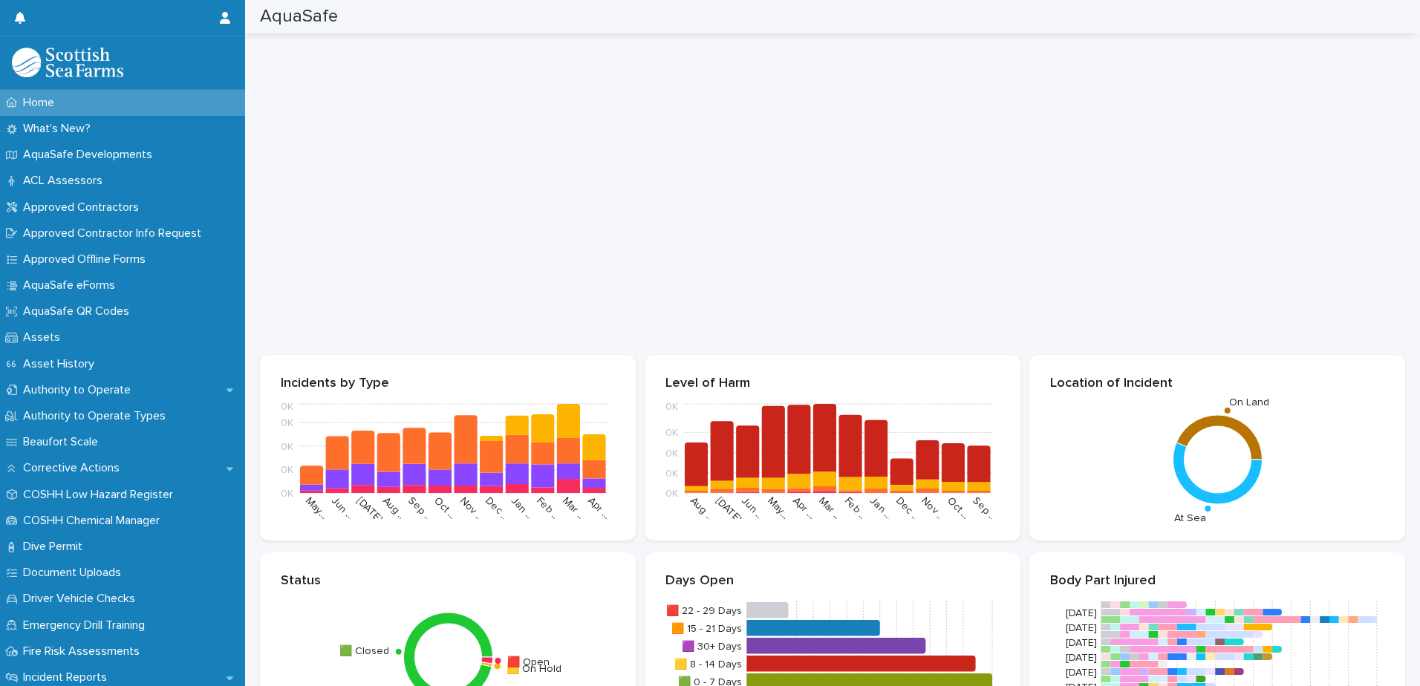
scroll to position [1284, 0]
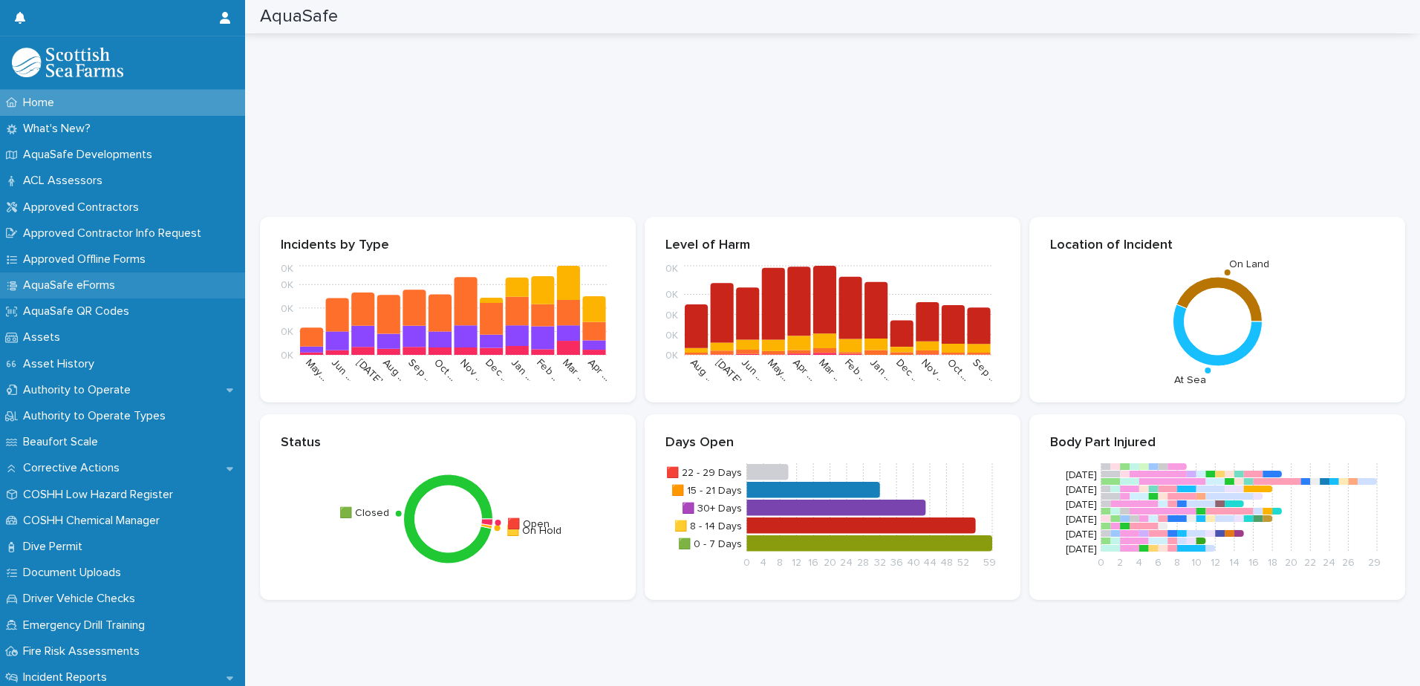
click at [100, 279] on p "AquaSafe eForms" at bounding box center [72, 286] width 110 height 14
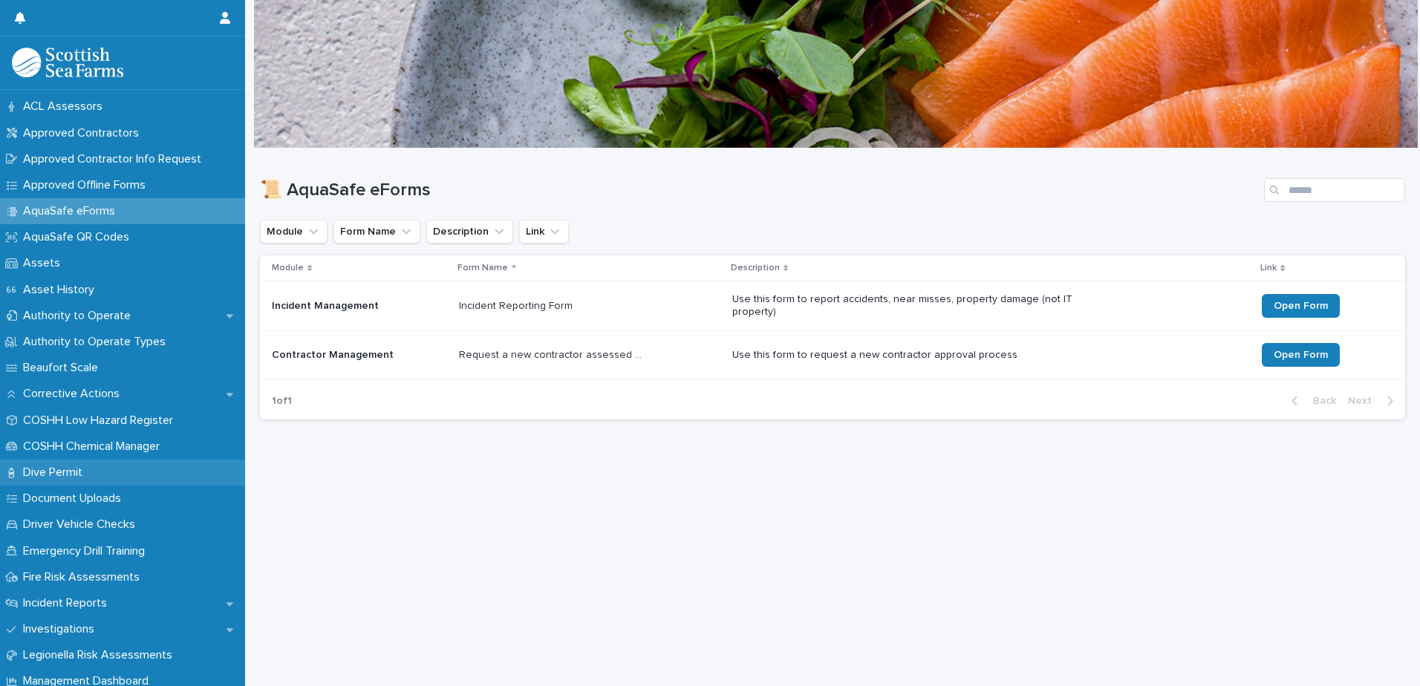
scroll to position [149, 0]
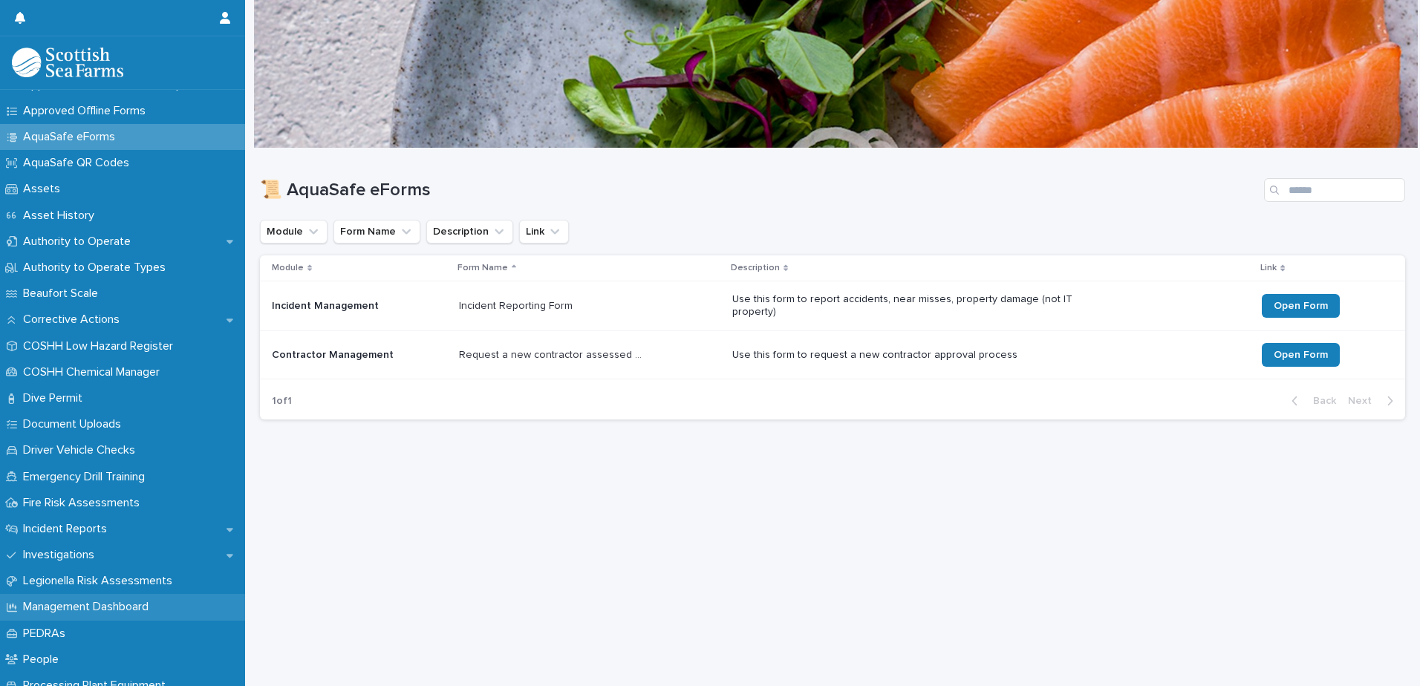
click at [71, 609] on p "Management Dashboard" at bounding box center [88, 607] width 143 height 14
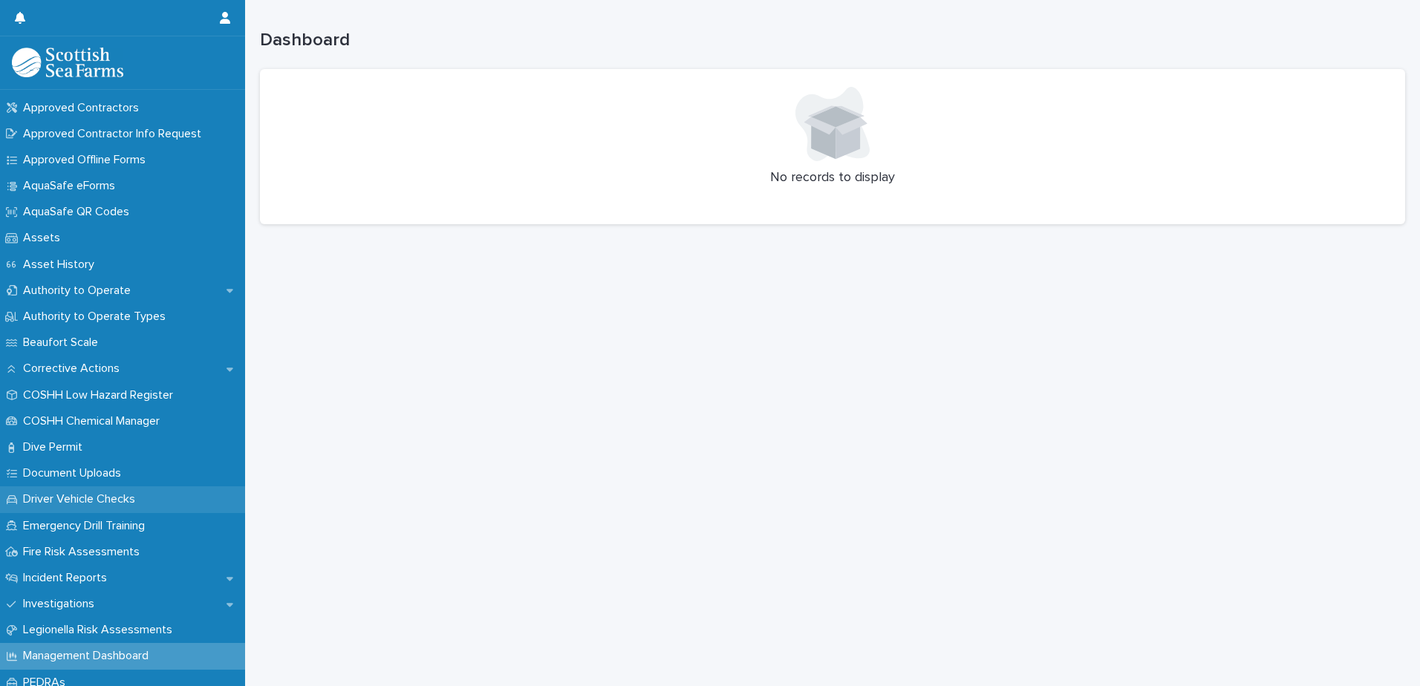
scroll to position [149, 0]
